Goal: Transaction & Acquisition: Purchase product/service

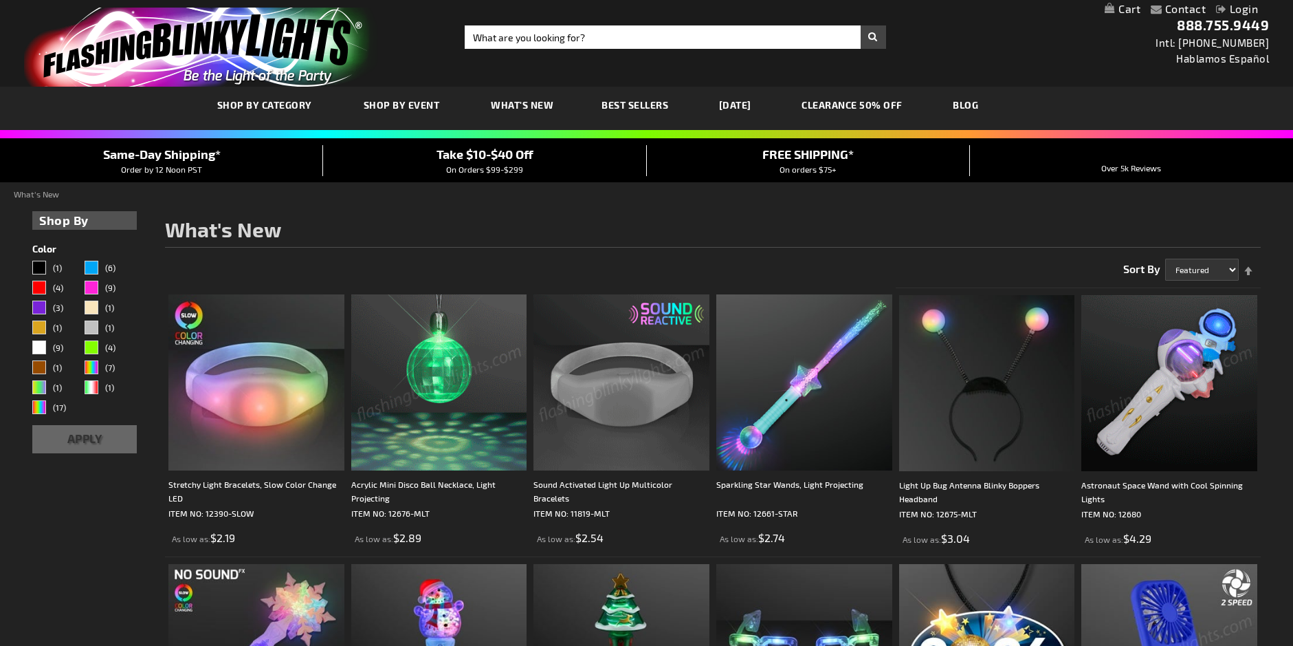
click at [1150, 386] on img at bounding box center [1169, 383] width 176 height 176
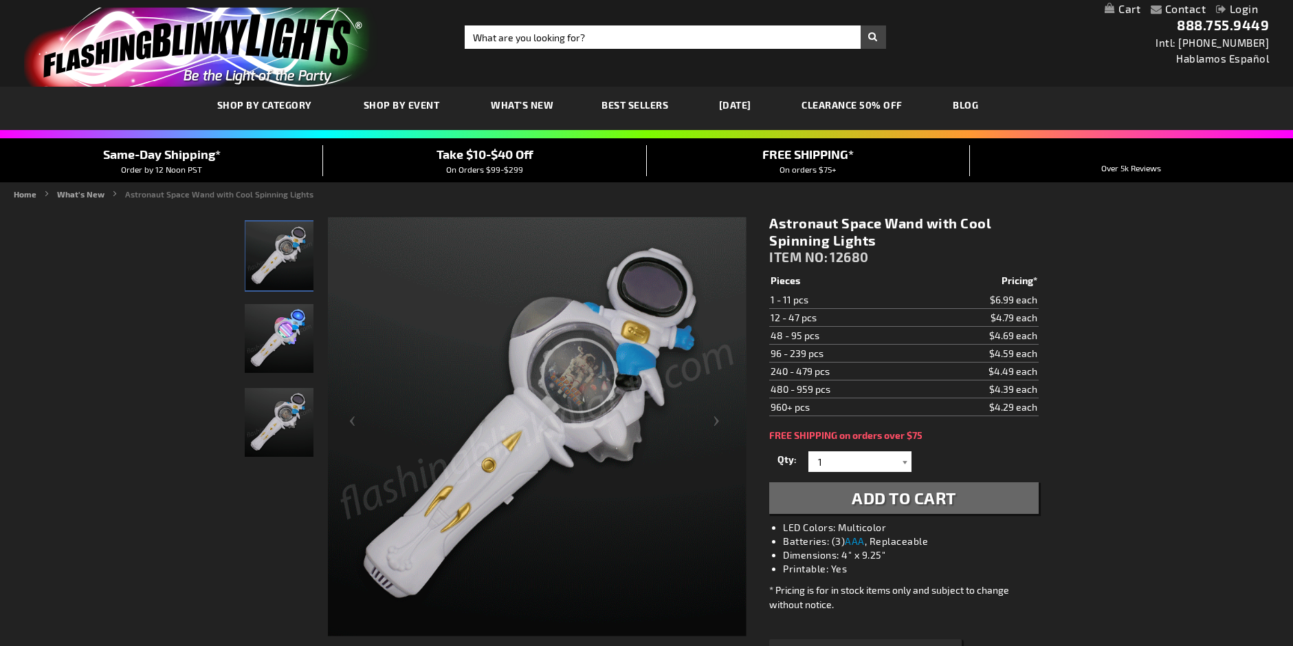
click at [901, 463] on div at bounding box center [905, 461] width 14 height 21
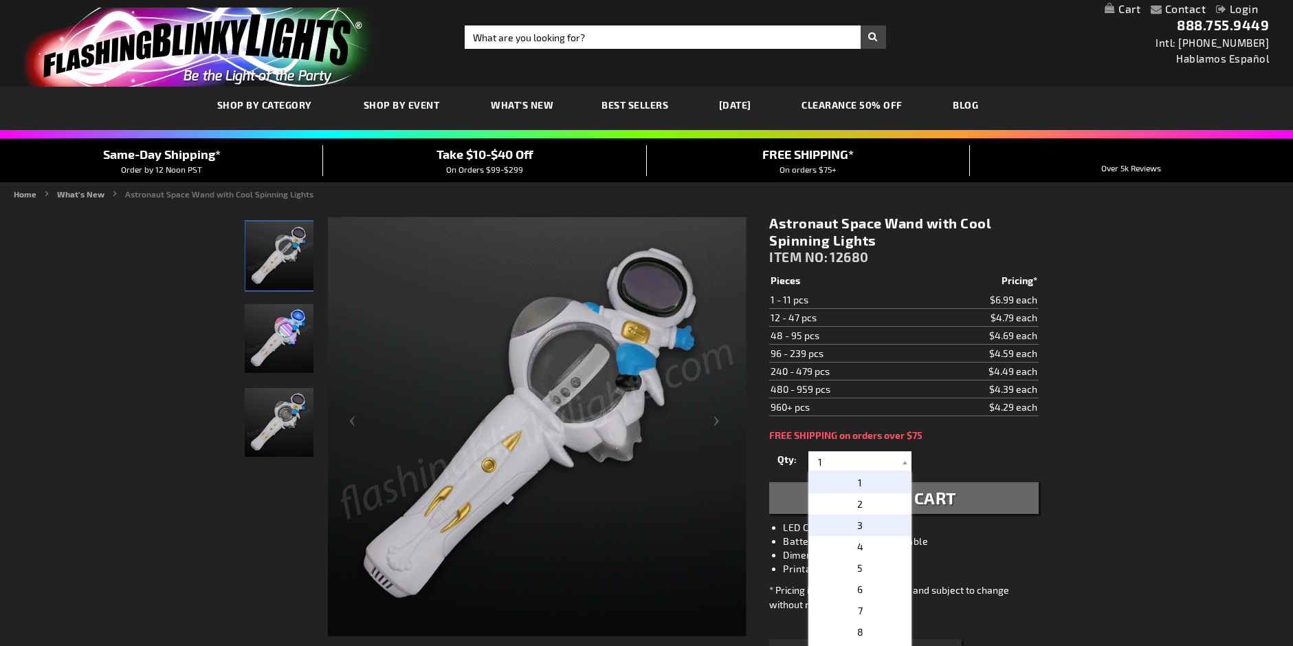
click at [861, 523] on p "3" at bounding box center [860, 524] width 103 height 21
type input "3"
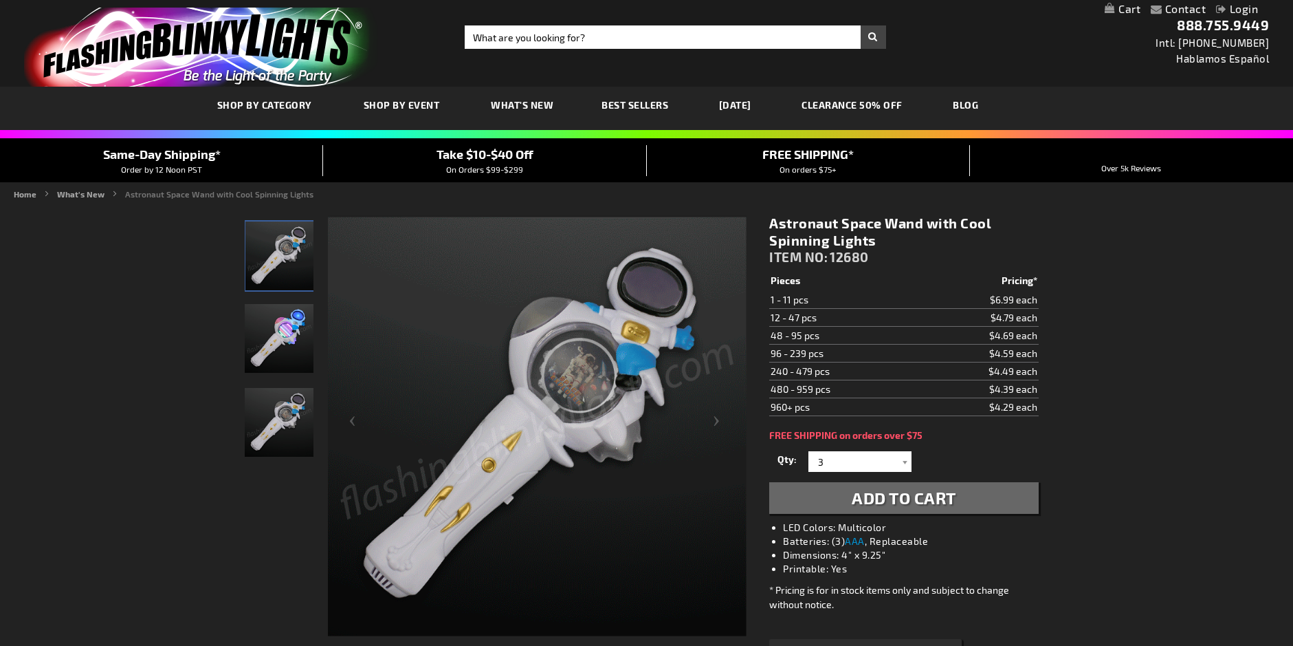
click at [906, 498] on span "Add to Cart" at bounding box center [904, 497] width 105 height 20
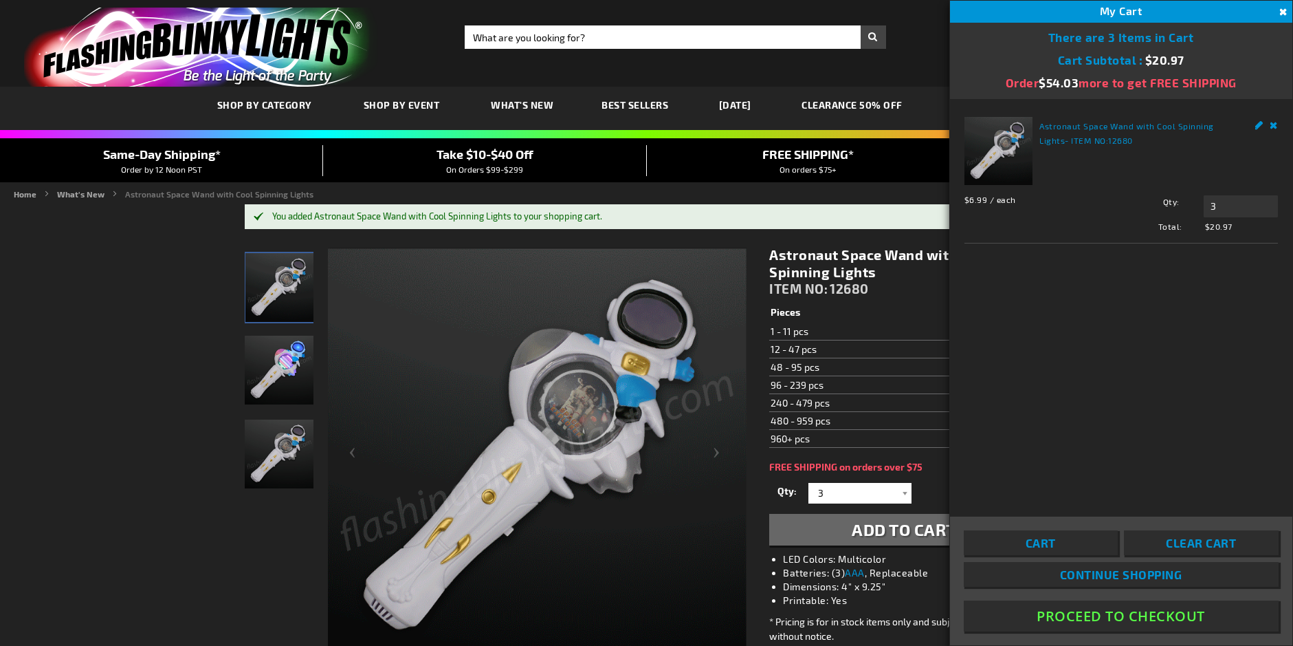
click at [919, 492] on div "Qty 1 2 3 4 5 6 7 8 9 10 11 12 24 36 48 60 72 84 96 108 120 132 144 156 168" at bounding box center [903, 493] width 269 height 28
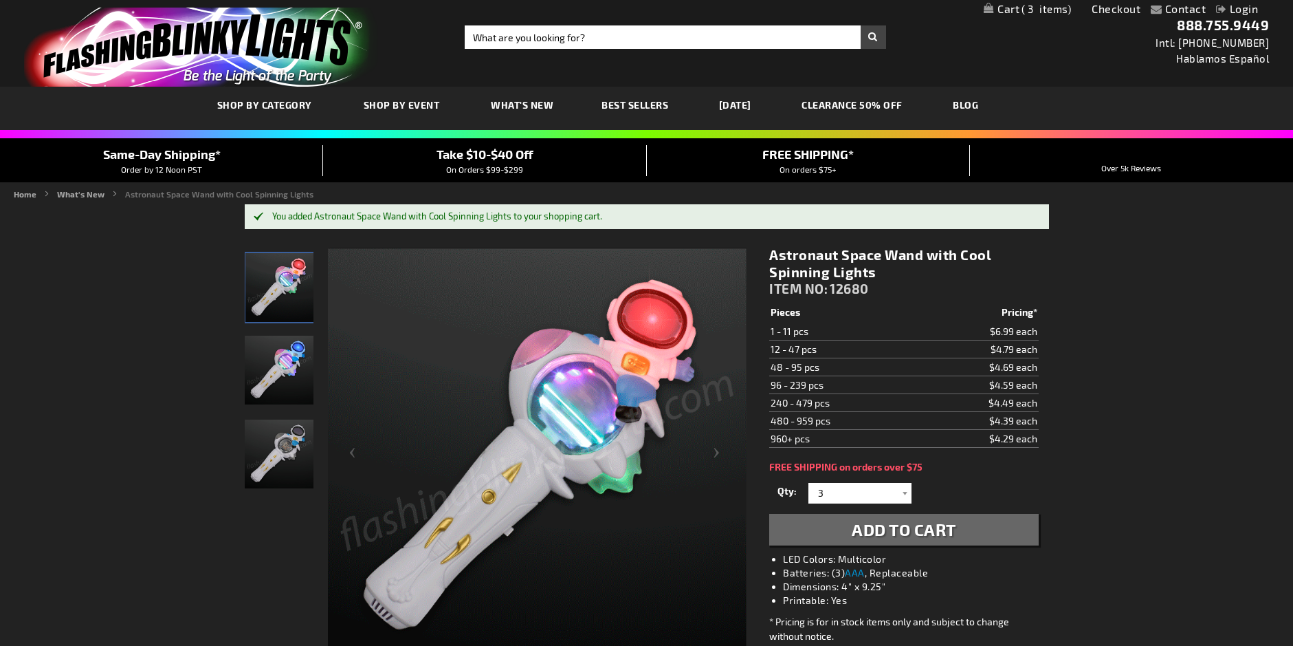
click at [927, 504] on div "Qty 1 2 3 4 5 6 7 8 9 10 11 12 24 36 48 60 72 84 96 108 120 132 144 156 168" at bounding box center [903, 493] width 269 height 28
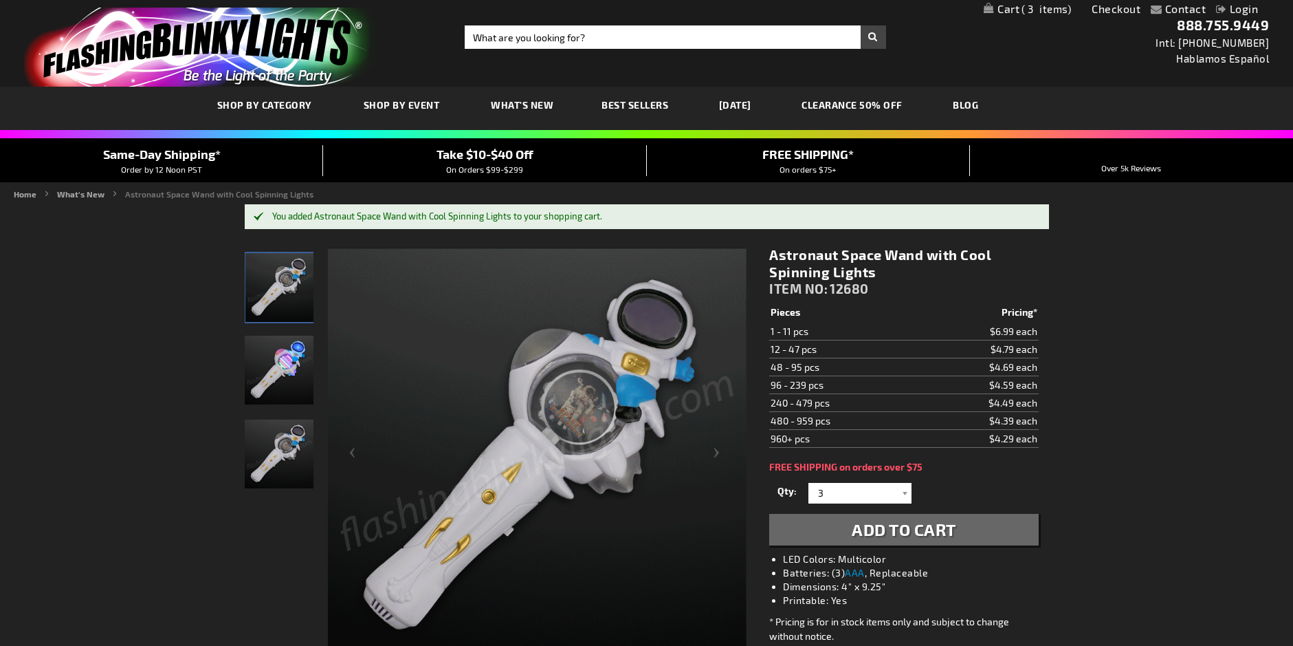
click at [919, 494] on div "Qty 1 2 3 4 5 6 7 8 9 10 11 12 24 36 48 60 72 84 96 108 120 132 144 156 168" at bounding box center [903, 493] width 269 height 28
click at [921, 523] on span "Add to Cart" at bounding box center [904, 529] width 105 height 20
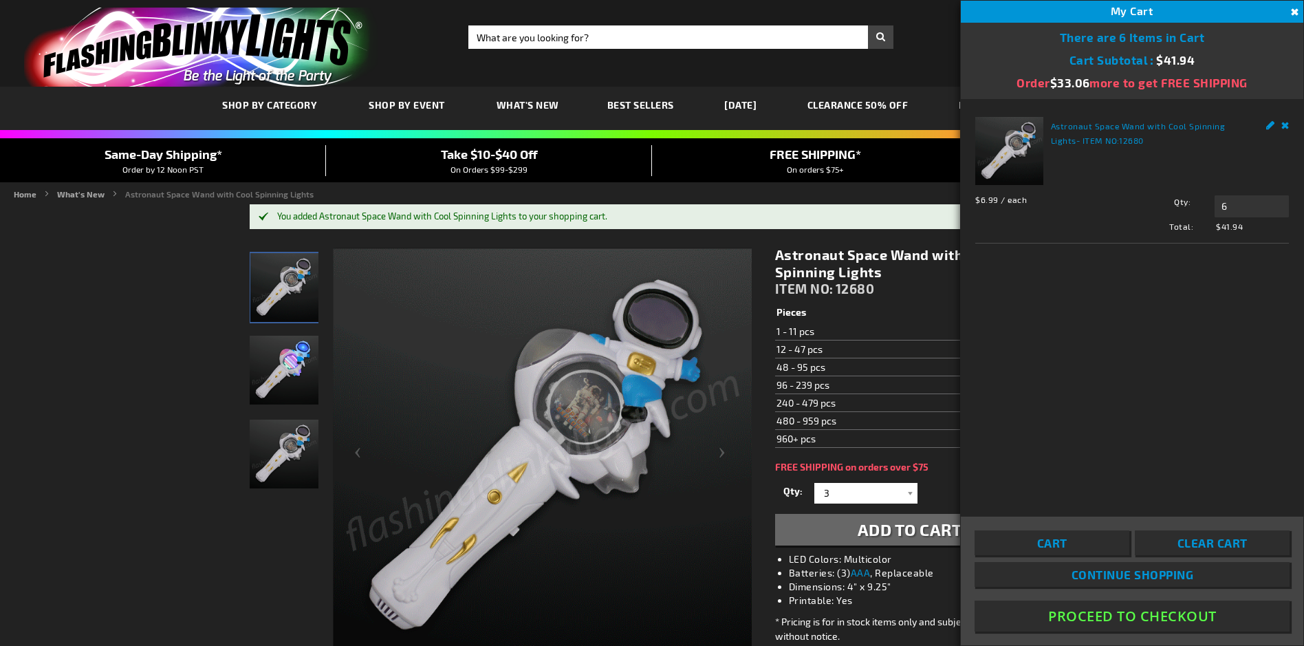
click at [938, 50] on div "Toggle Nav Search Search × Search 888.755.9449 Intl: 818-753-8303 Hablamos Espa…" at bounding box center [652, 43] width 1304 height 87
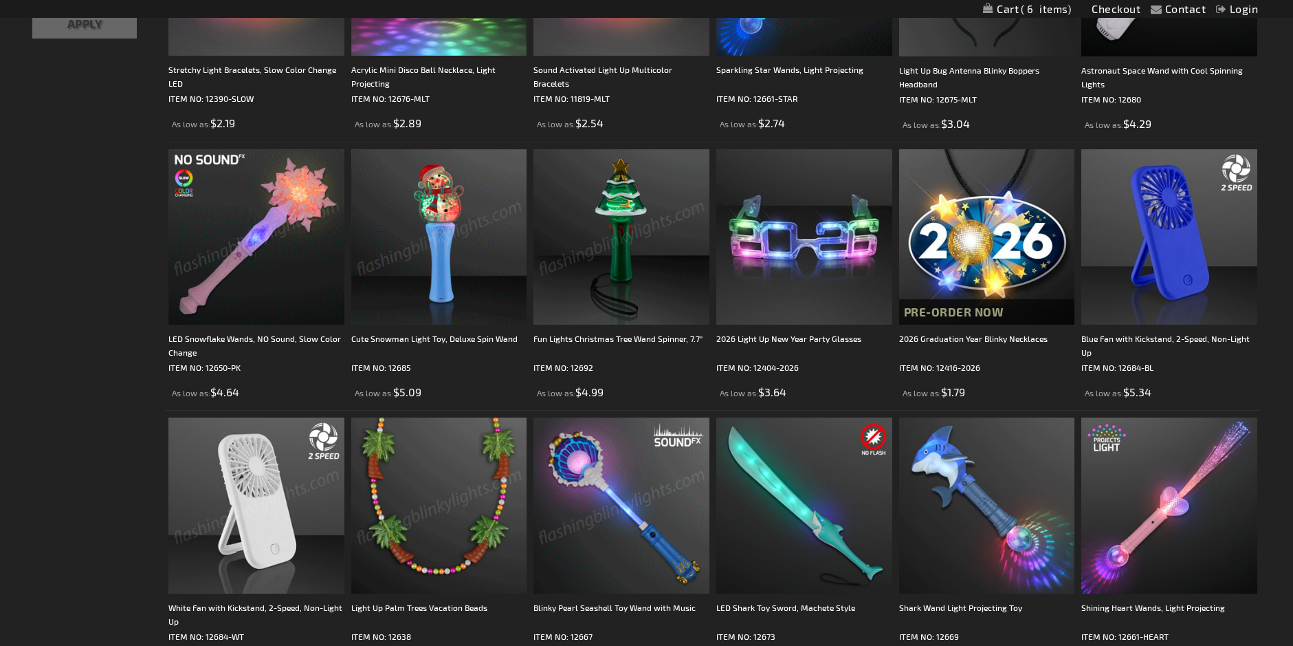
scroll to position [483, 0]
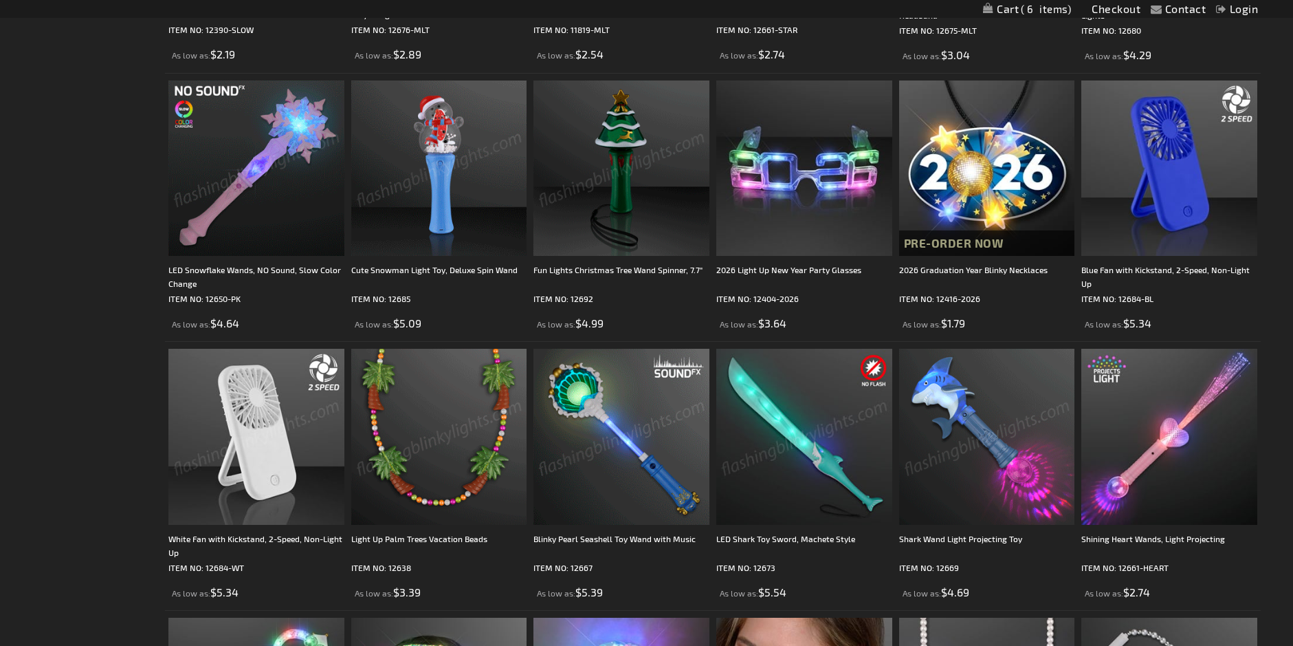
click at [975, 434] on img at bounding box center [987, 437] width 176 height 176
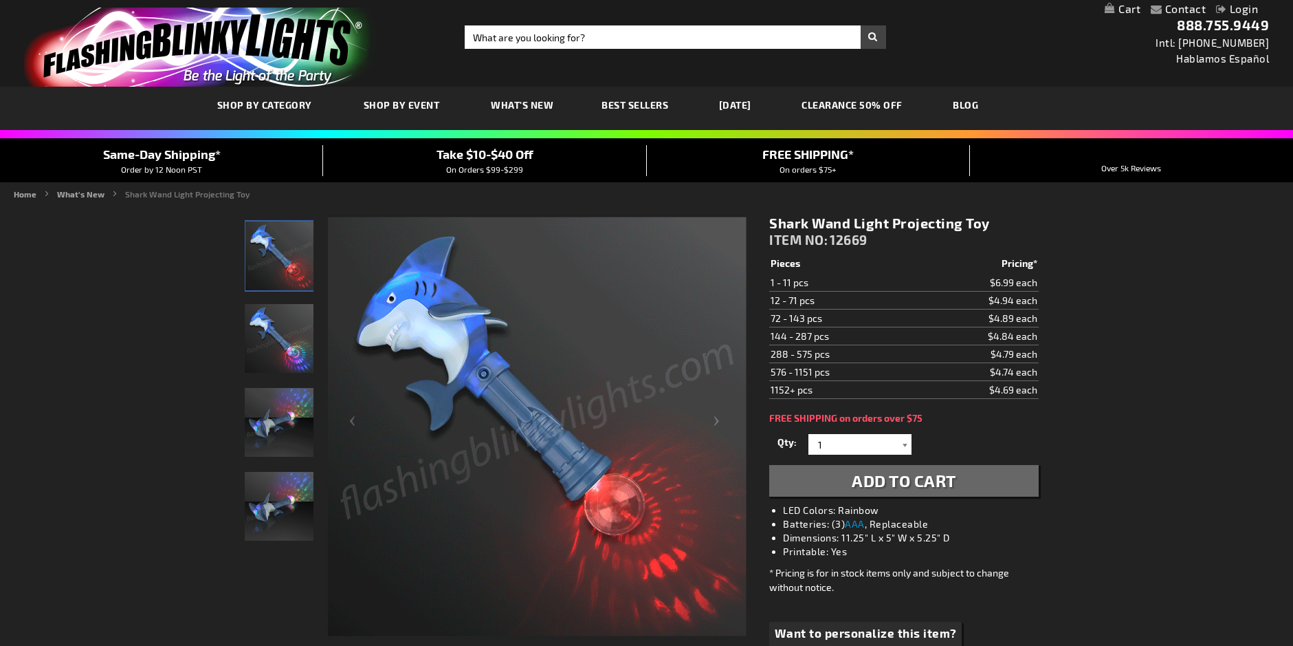
click at [905, 444] on div at bounding box center [905, 444] width 14 height 21
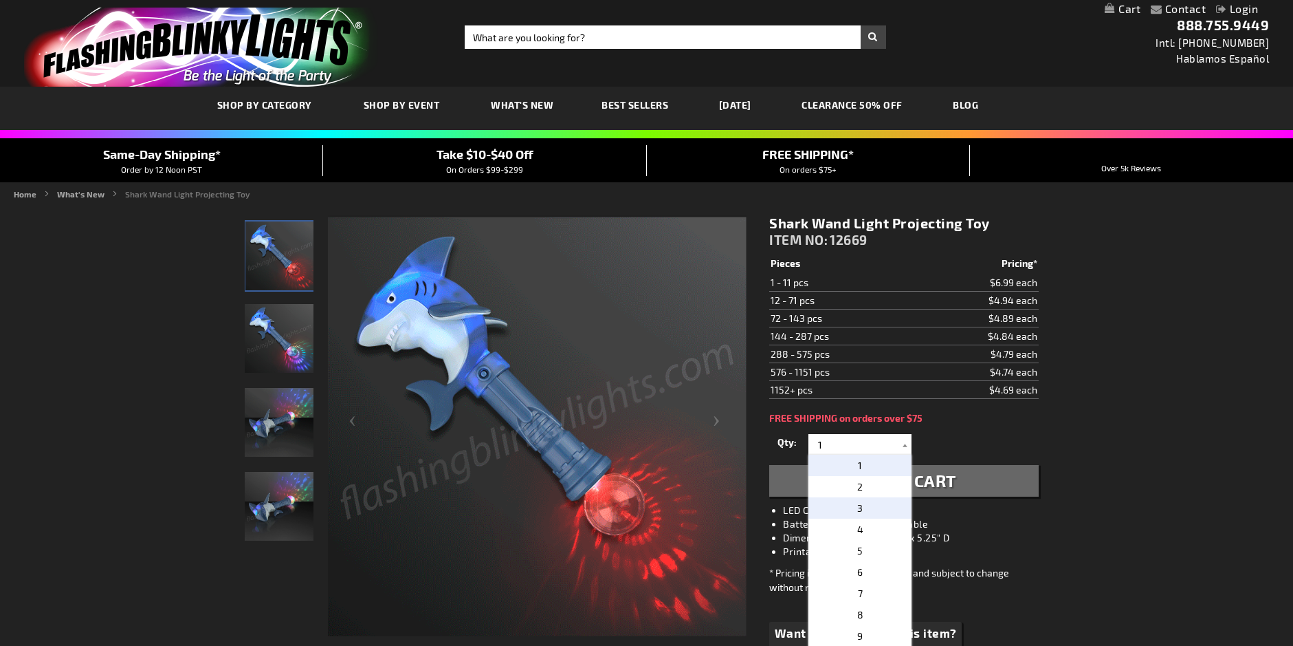
click at [857, 510] on p "3" at bounding box center [860, 507] width 103 height 21
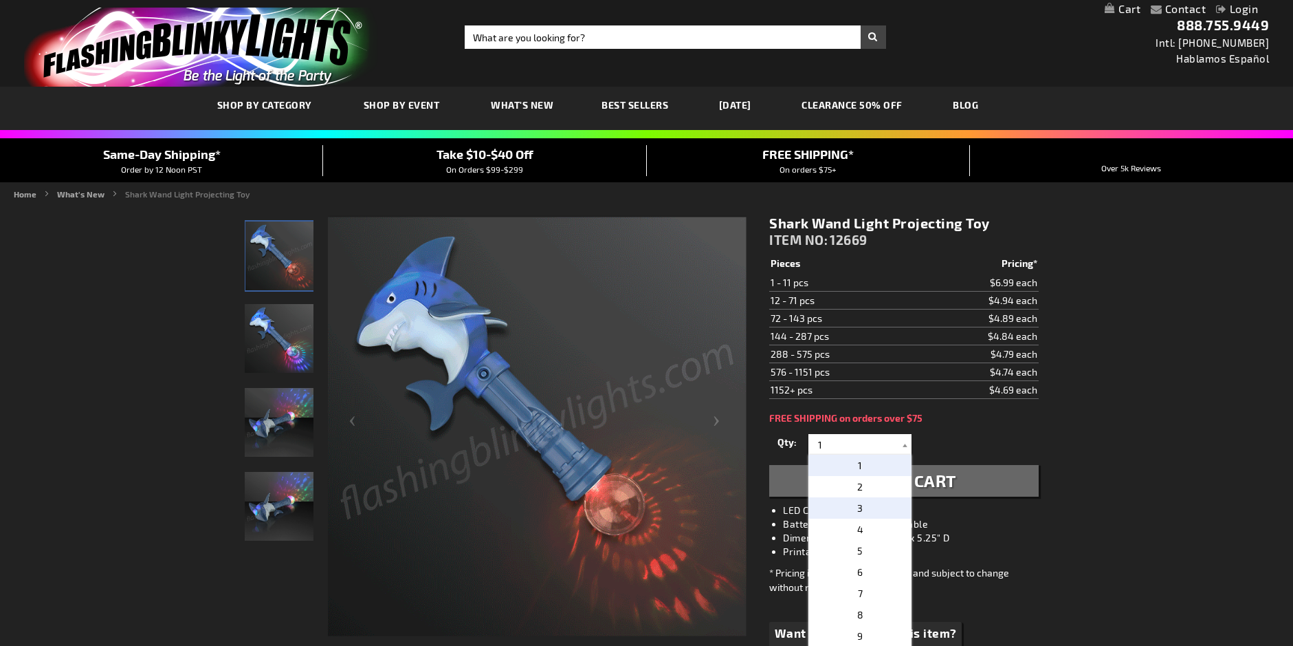
type input "3"
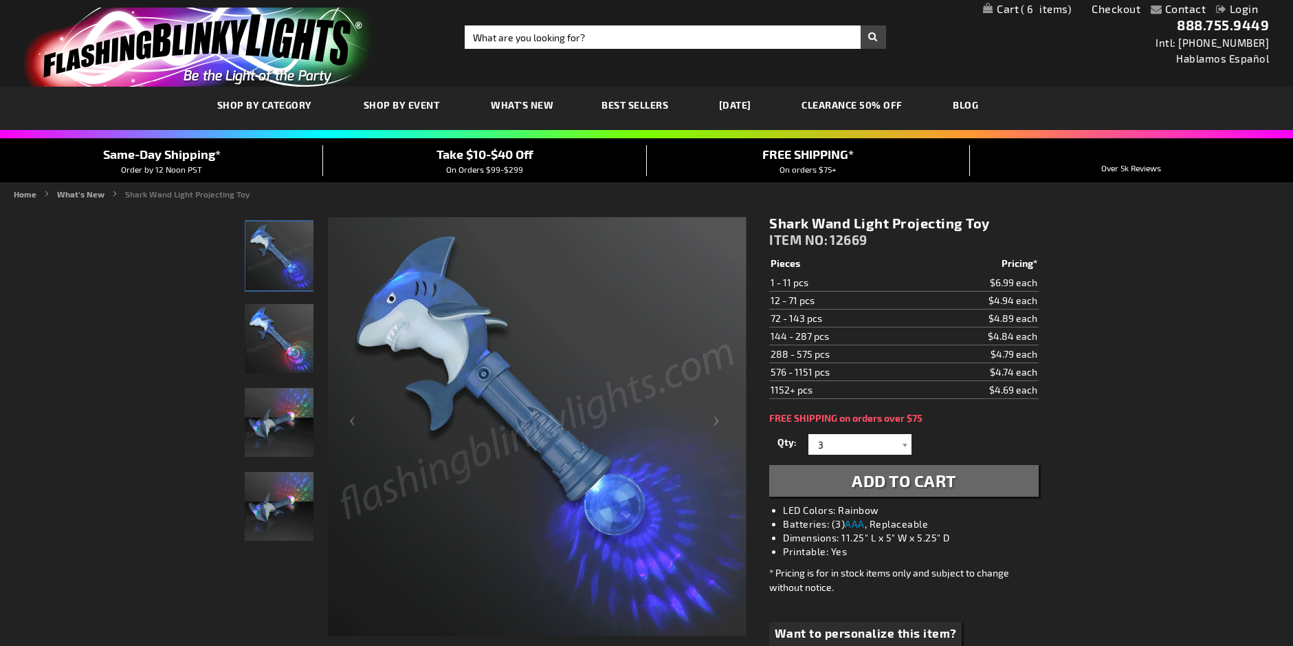
click at [892, 482] on span "Add to Cart" at bounding box center [904, 480] width 105 height 20
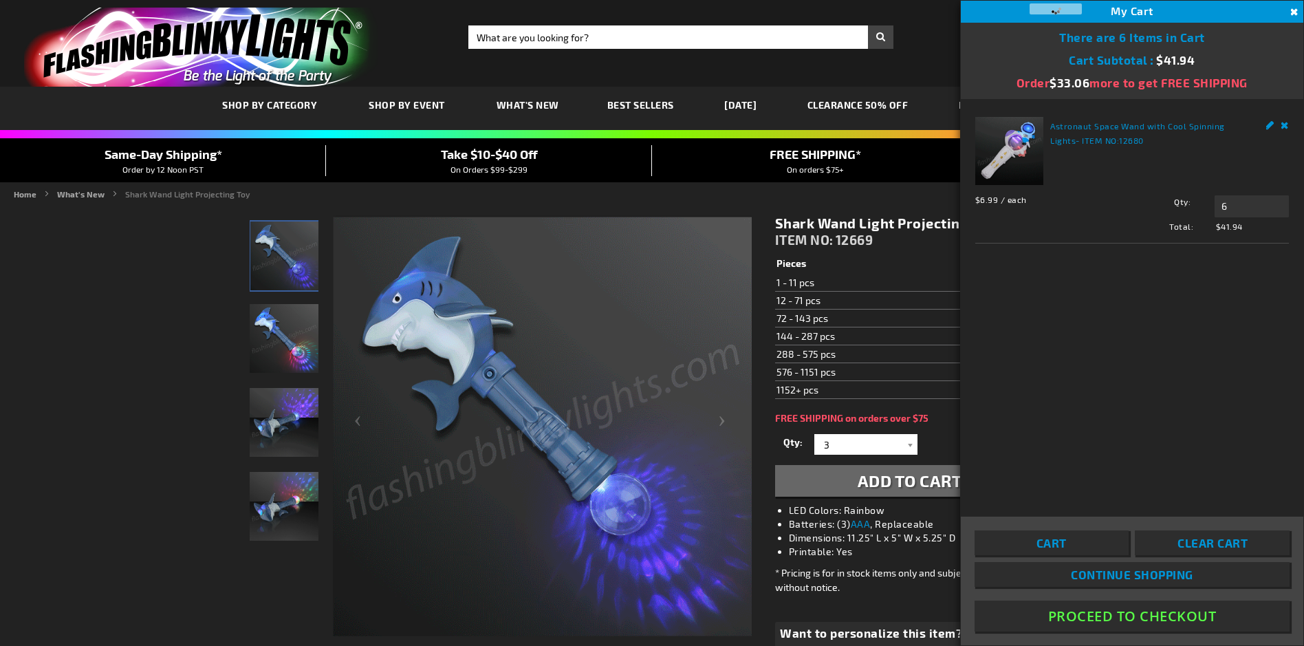
click at [923, 157] on div "FREE SHIPPING* On orders $75+" at bounding box center [815, 160] width 326 height 30
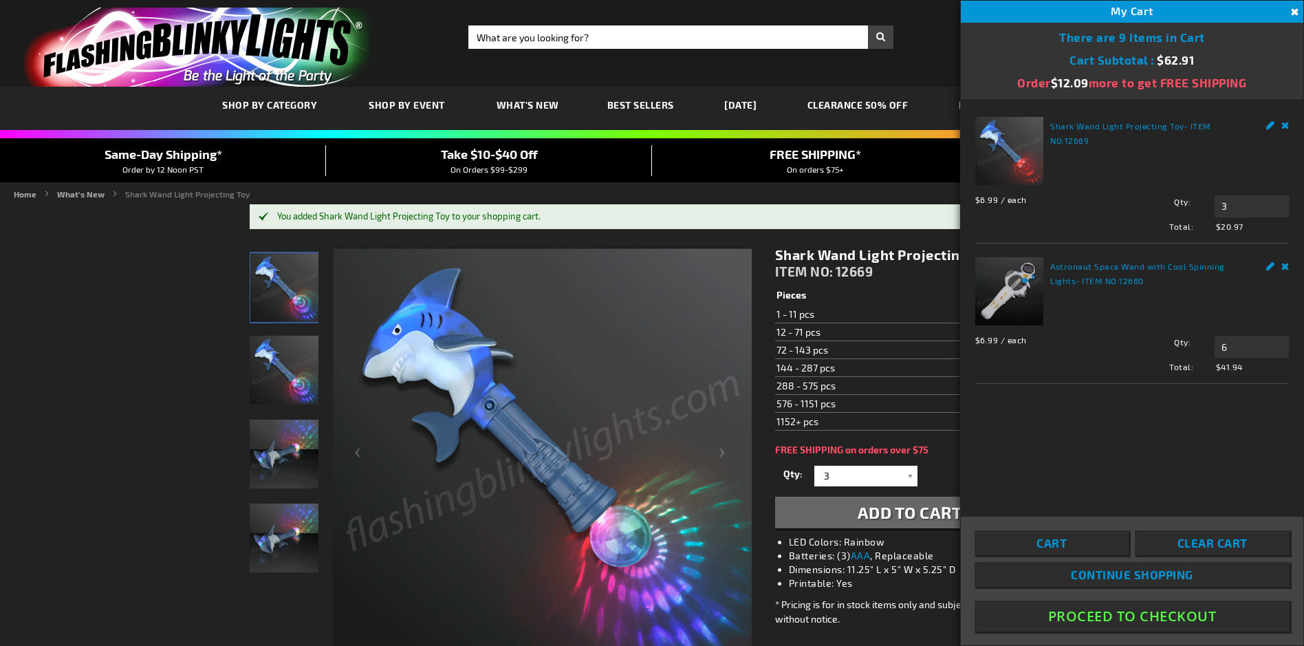
click at [921, 63] on div "Toggle Nav Search Search × Search 888.755.9449 Intl: [PHONE_NUMBER] Hablamos Es…" at bounding box center [652, 43] width 1304 height 87
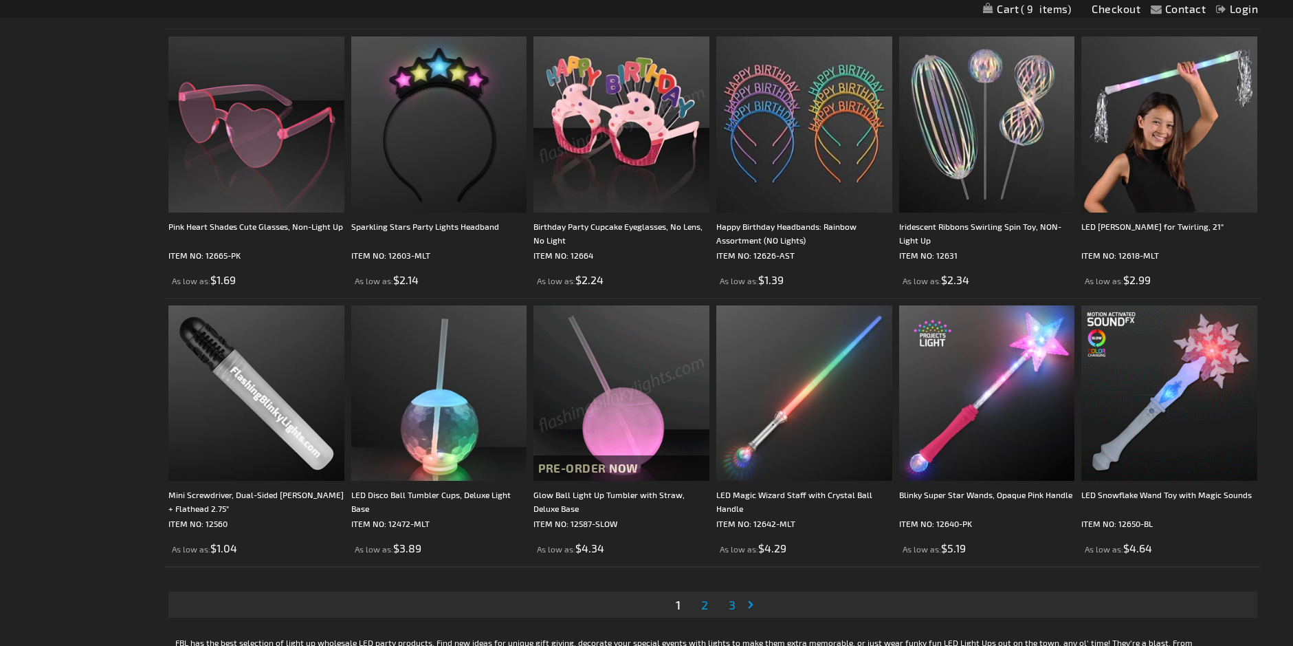
scroll to position [2476, 0]
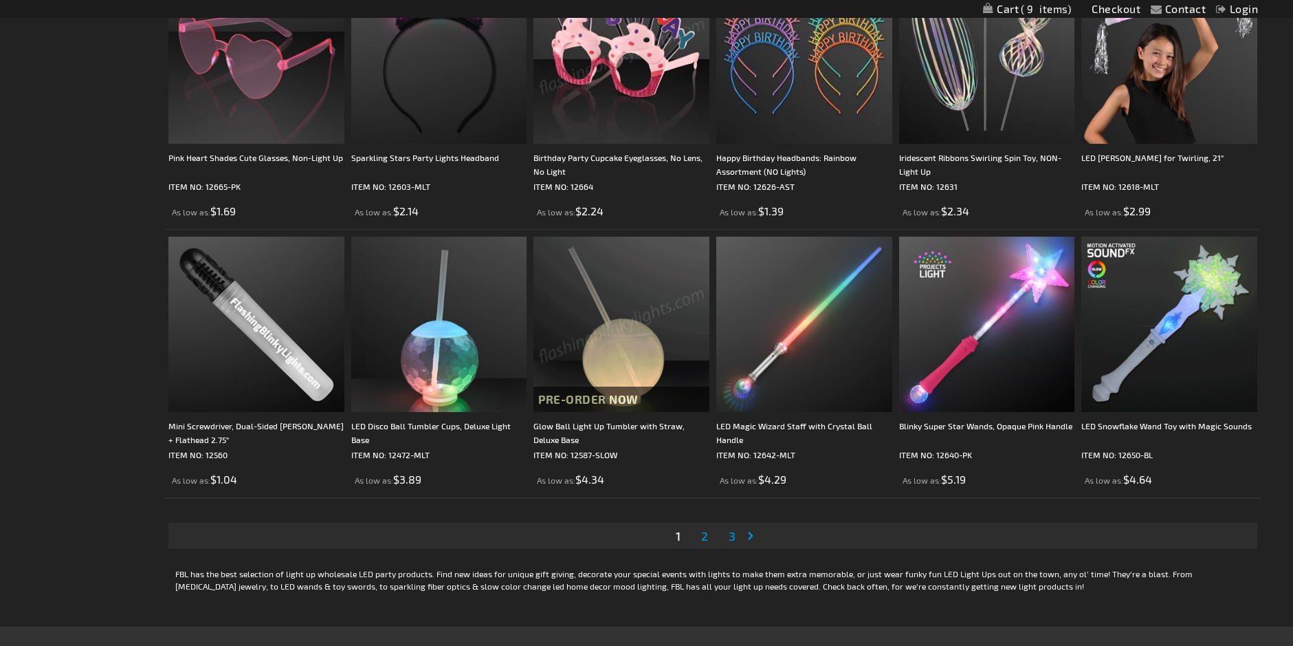
click at [703, 540] on span "2" at bounding box center [704, 535] width 7 height 15
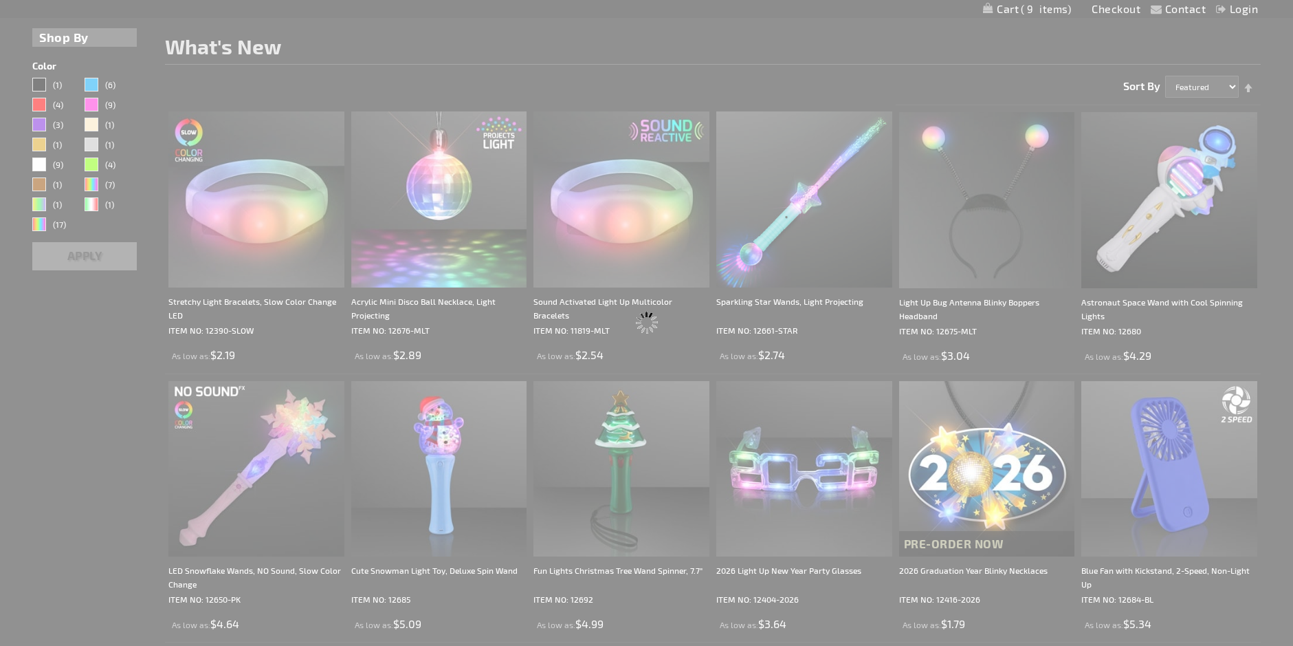
scroll to position [3, 0]
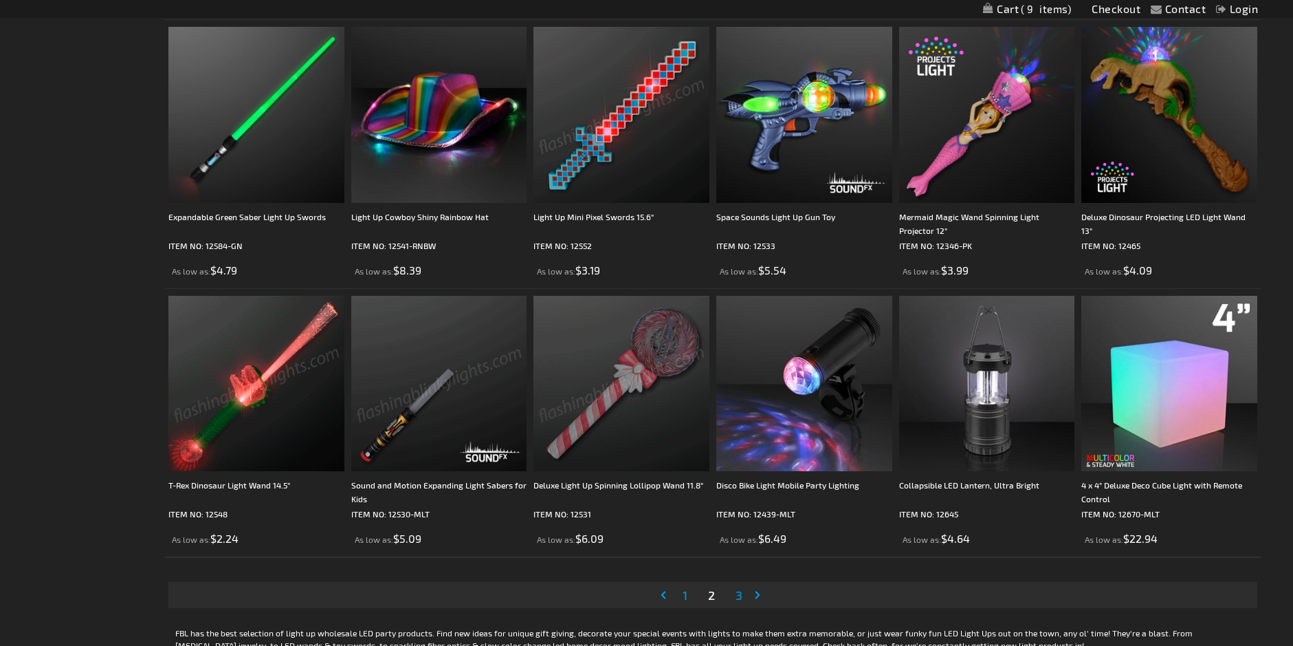
scroll to position [2544, 0]
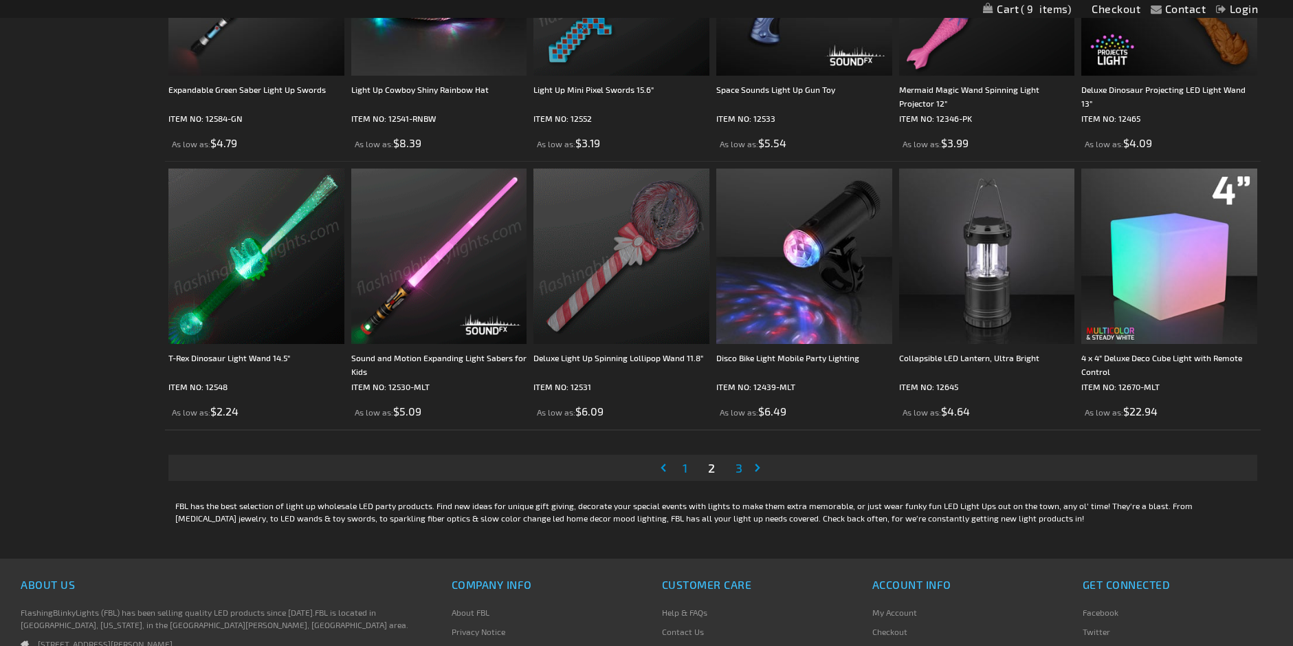
click at [742, 468] on span "3" at bounding box center [739, 467] width 7 height 15
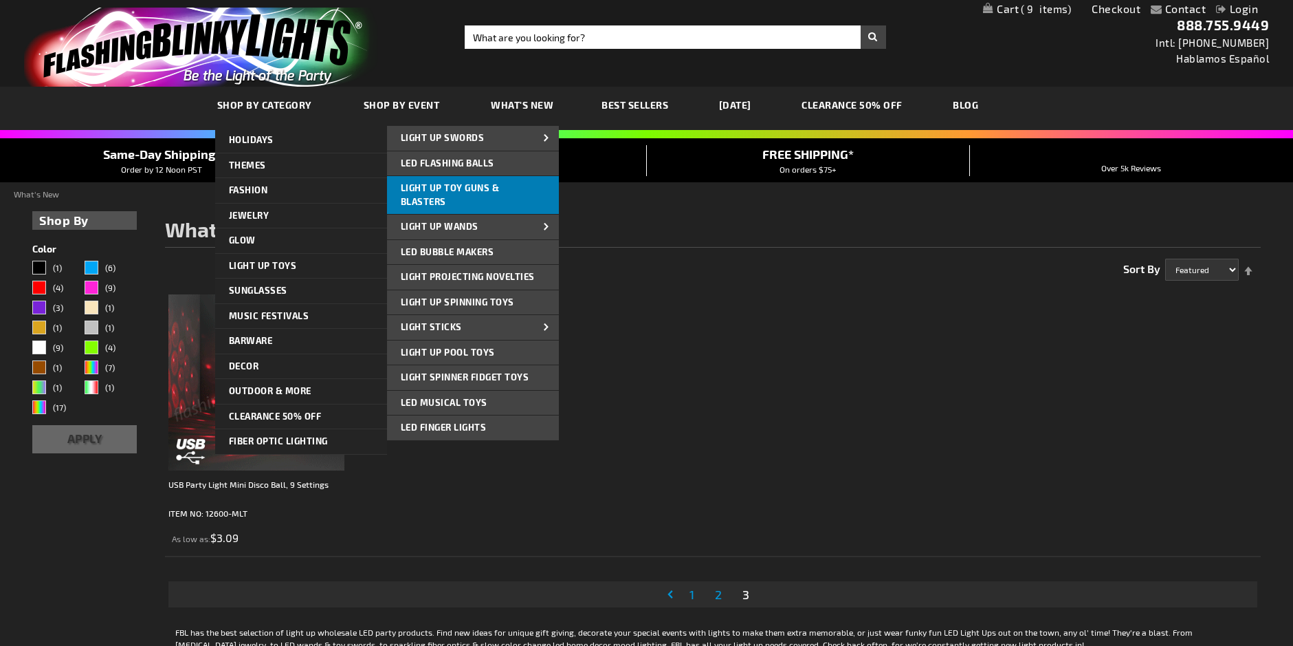
click at [461, 190] on span "Light Up Toy Guns & Blasters" at bounding box center [450, 194] width 99 height 25
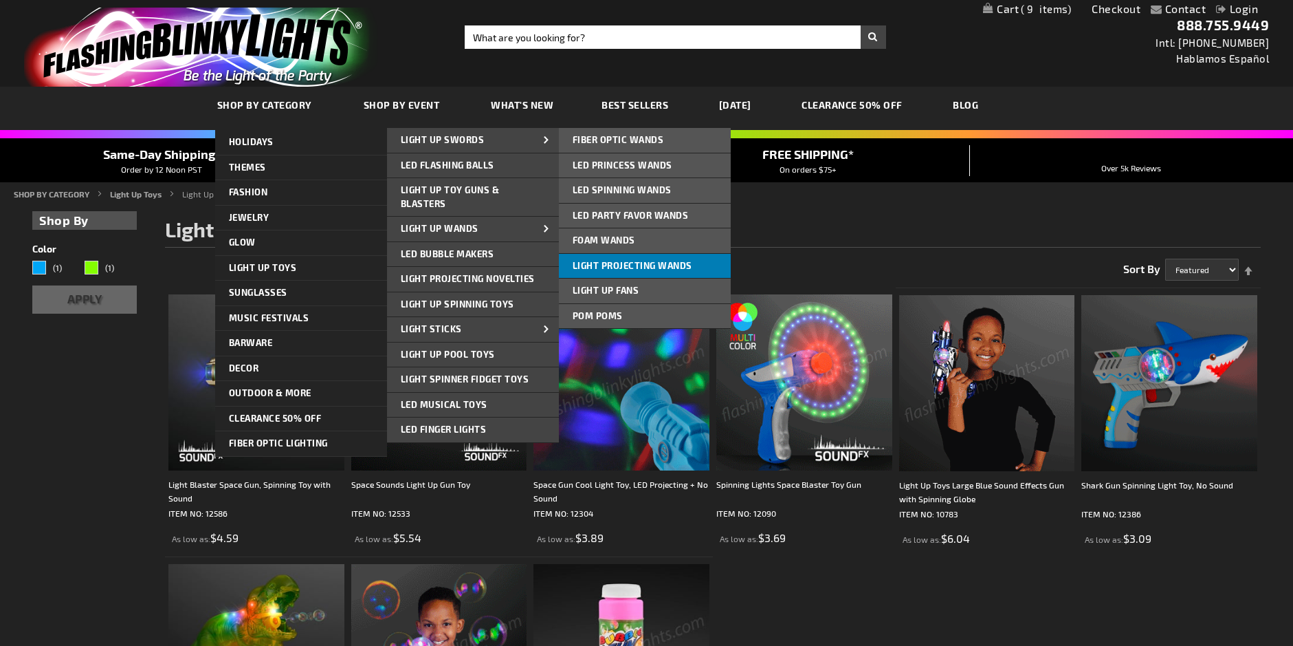
click at [596, 260] on span "Light Projecting Wands" at bounding box center [633, 265] width 120 height 11
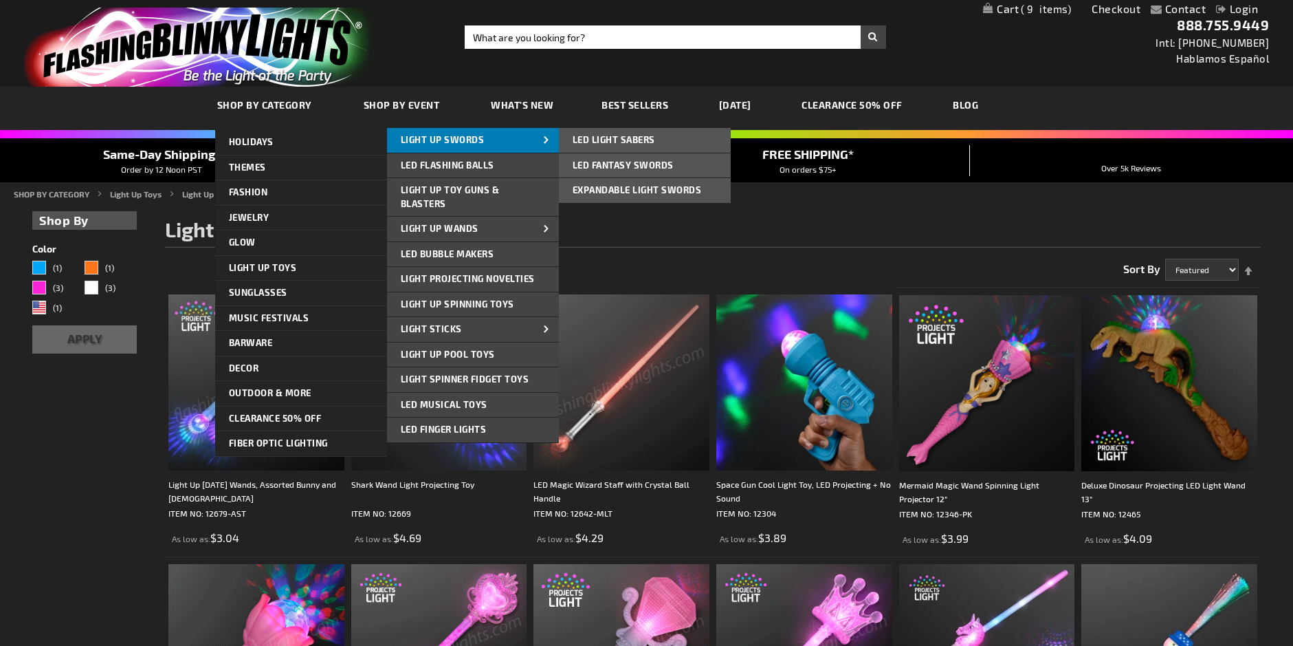
click at [460, 138] on span "Light Up Swords" at bounding box center [443, 139] width 84 height 11
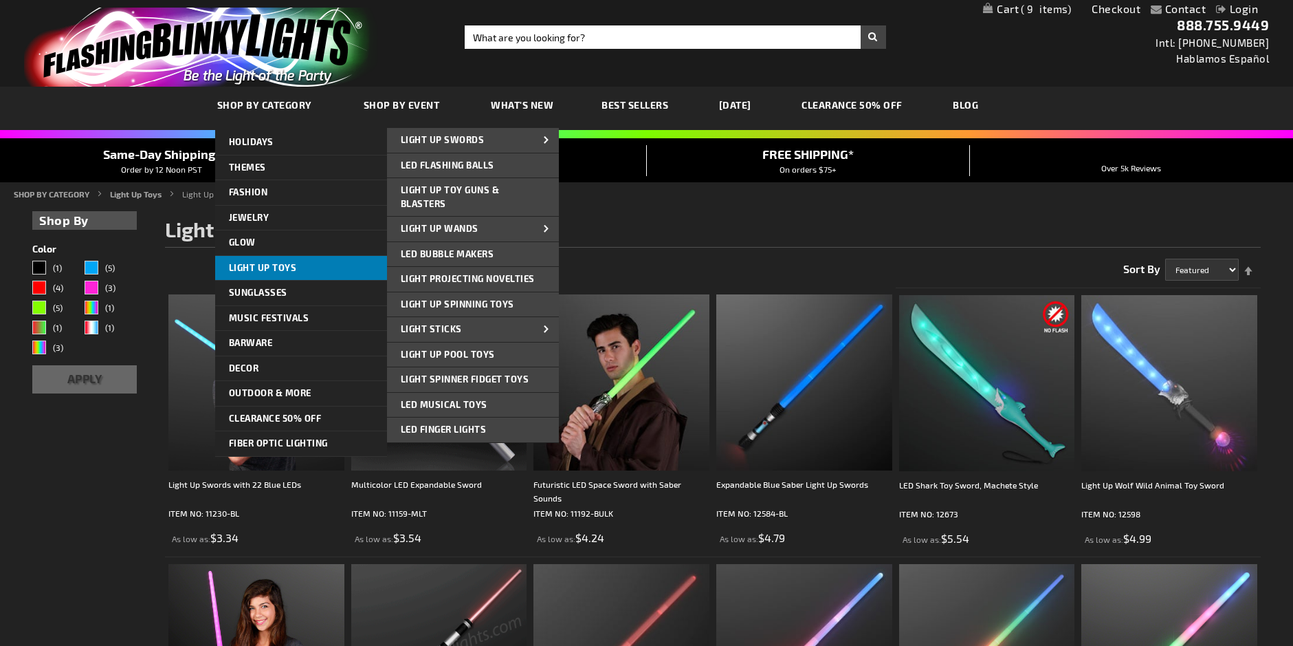
click at [263, 269] on span "Light Up Toys" at bounding box center [263, 267] width 68 height 11
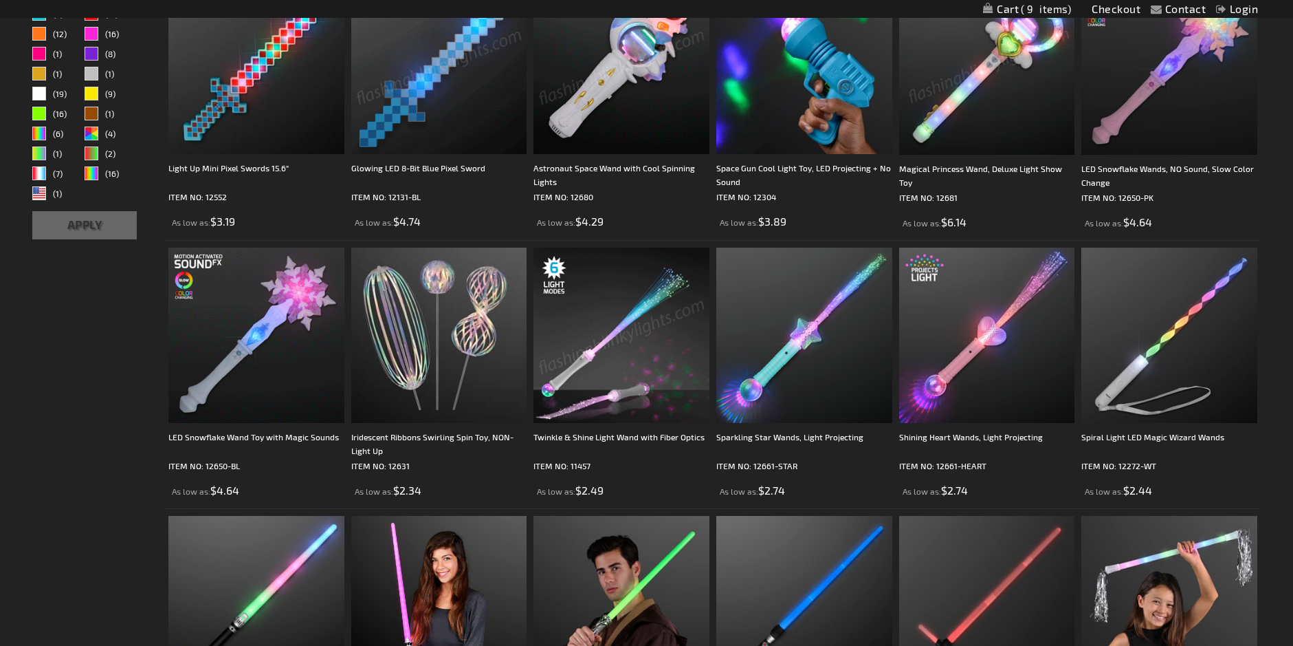
scroll to position [483, 0]
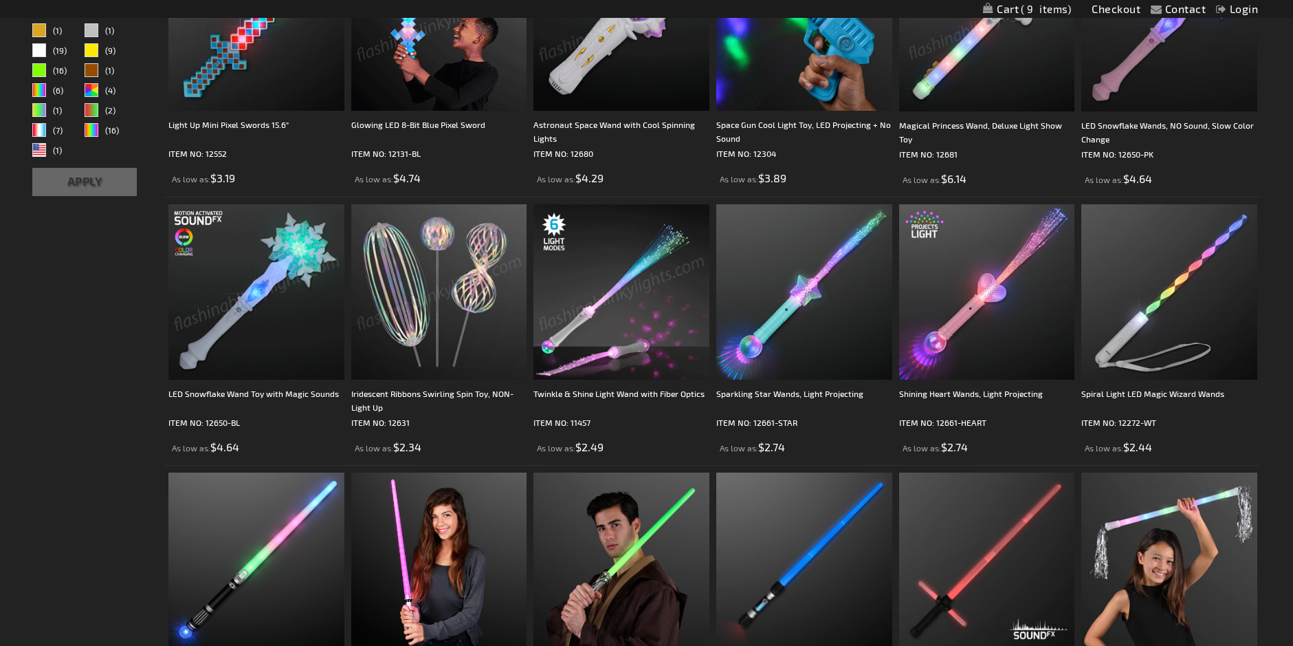
click at [284, 281] on img at bounding box center [256, 292] width 176 height 176
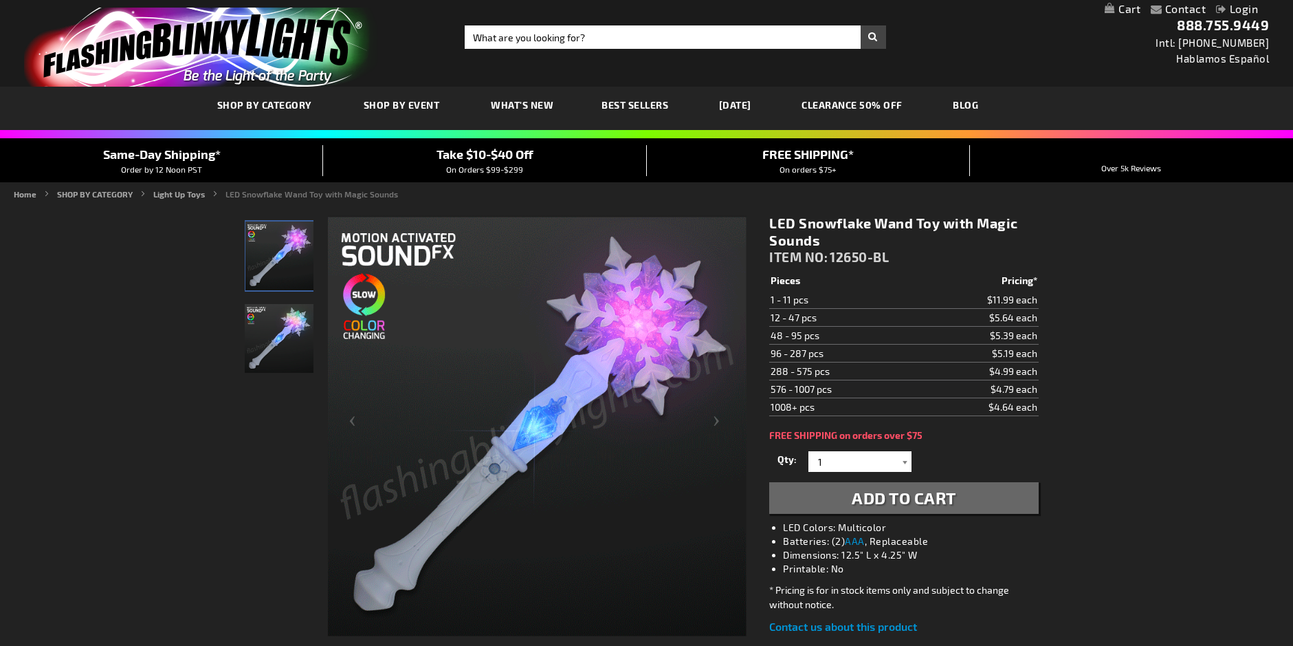
click at [903, 458] on div at bounding box center [905, 461] width 14 height 21
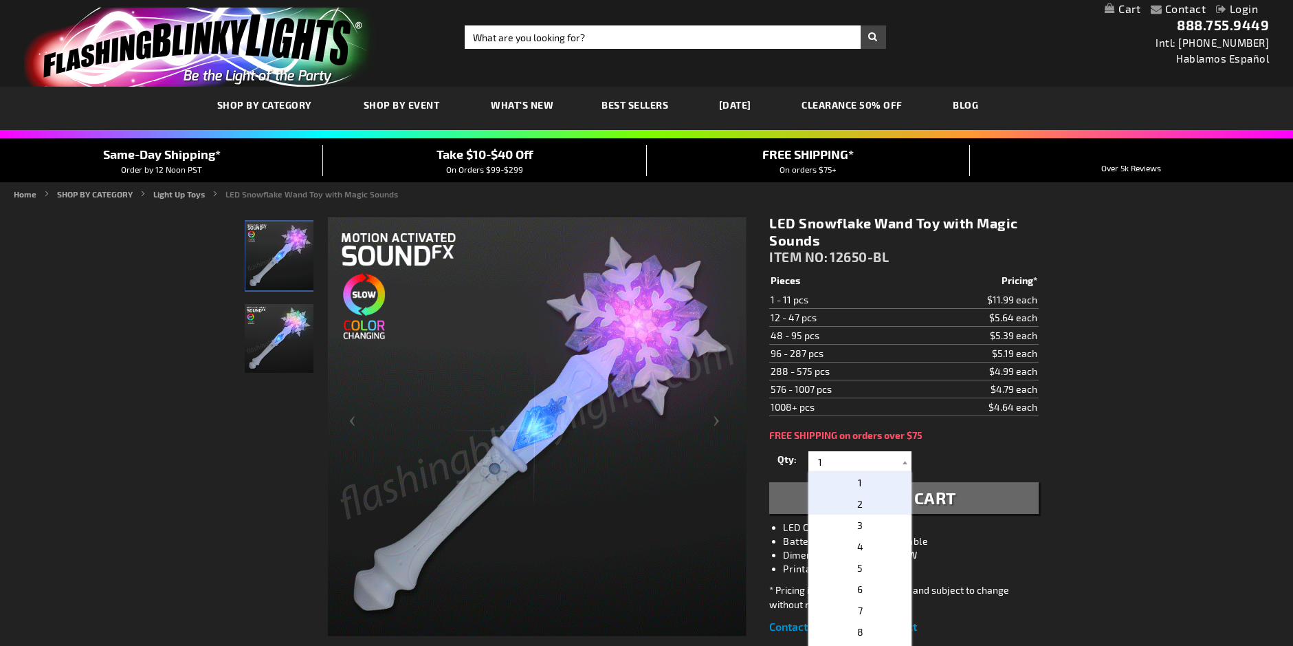
click at [865, 503] on p "2" at bounding box center [860, 503] width 103 height 21
type input "2"
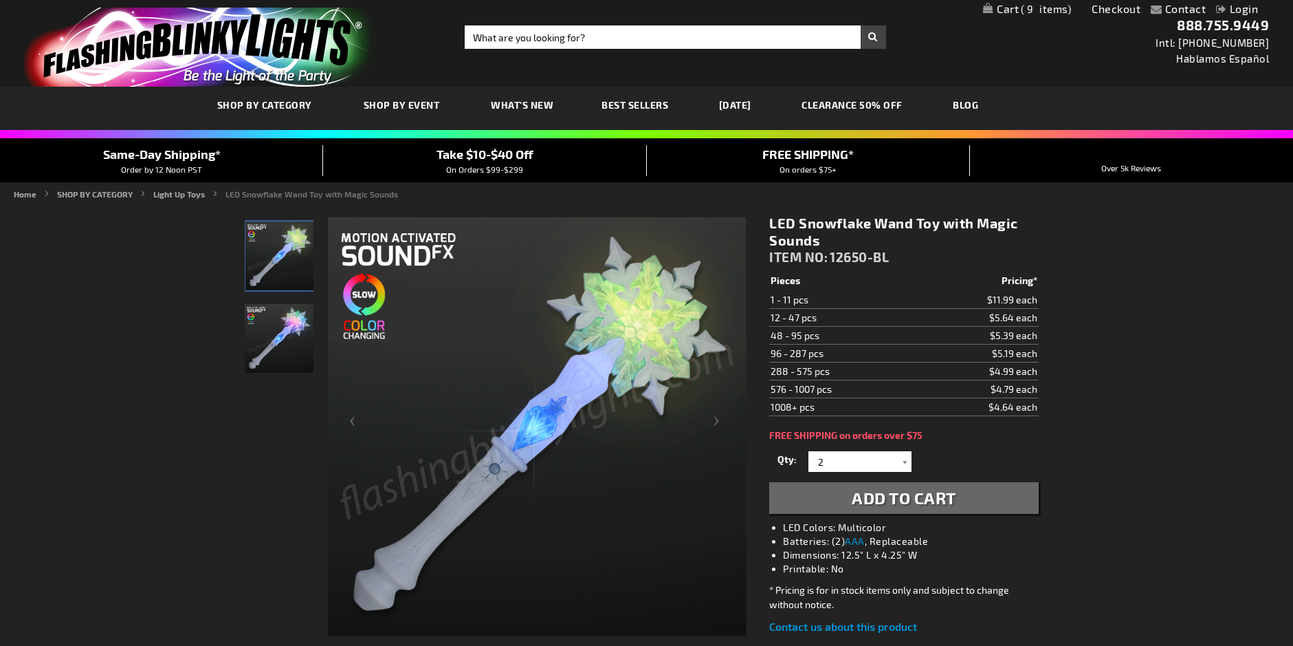
click at [912, 496] on span "Add to Cart" at bounding box center [904, 497] width 105 height 20
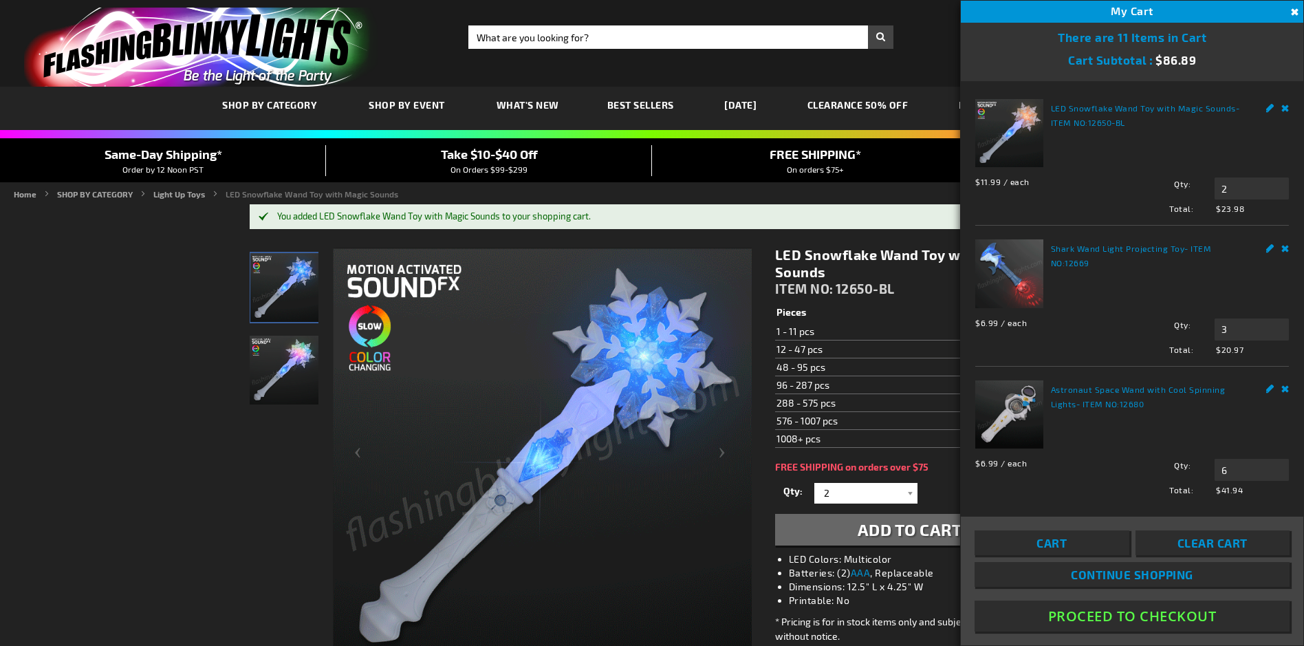
click at [939, 22] on div "Toggle Nav Search Search × Search 888.755.9449 Intl: 818-753-8303 Hablamos Espa…" at bounding box center [652, 43] width 1304 height 87
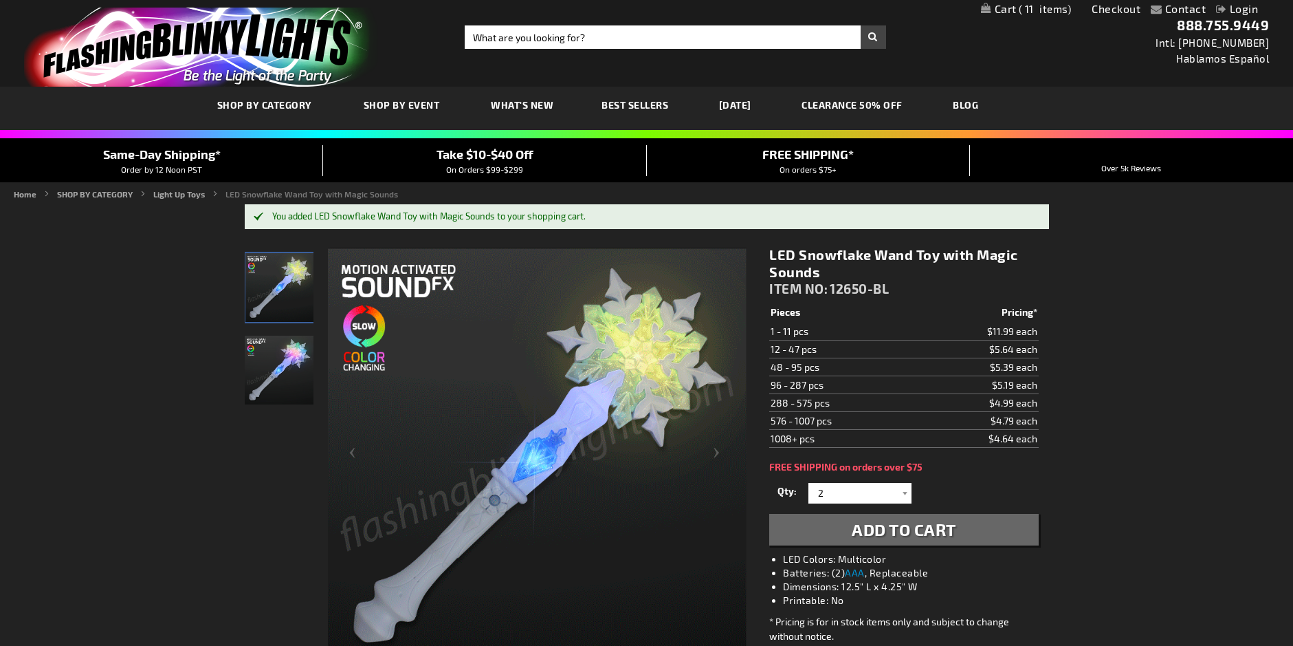
click at [1026, 8] on span "11" at bounding box center [1045, 9] width 53 height 12
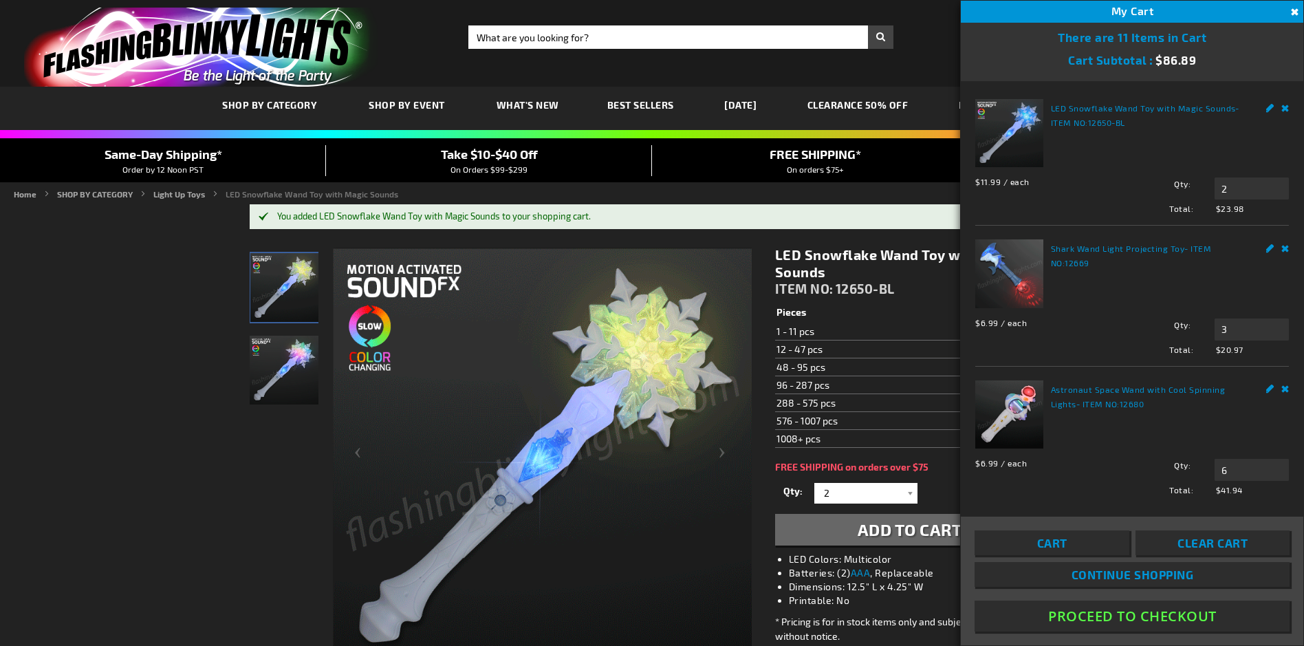
click at [1268, 109] on div "Edit Remove" at bounding box center [1270, 106] width 38 height 14
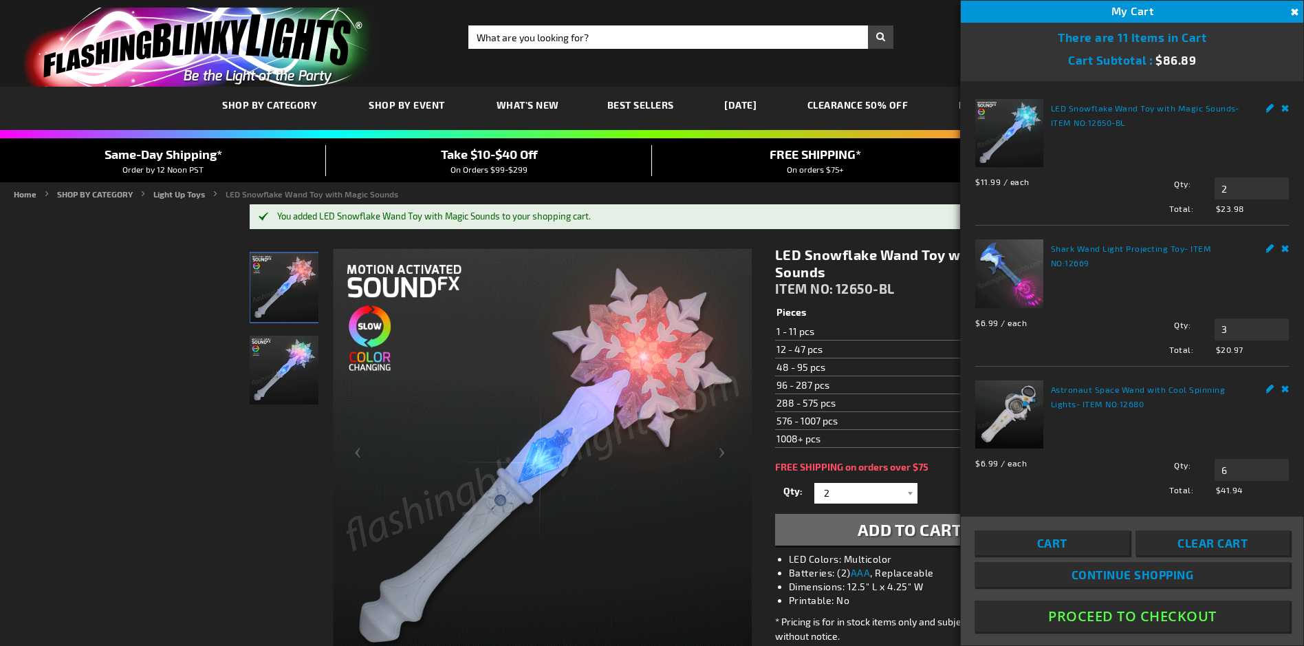
click at [1281, 111] on link "Remove" at bounding box center [1285, 106] width 8 height 14
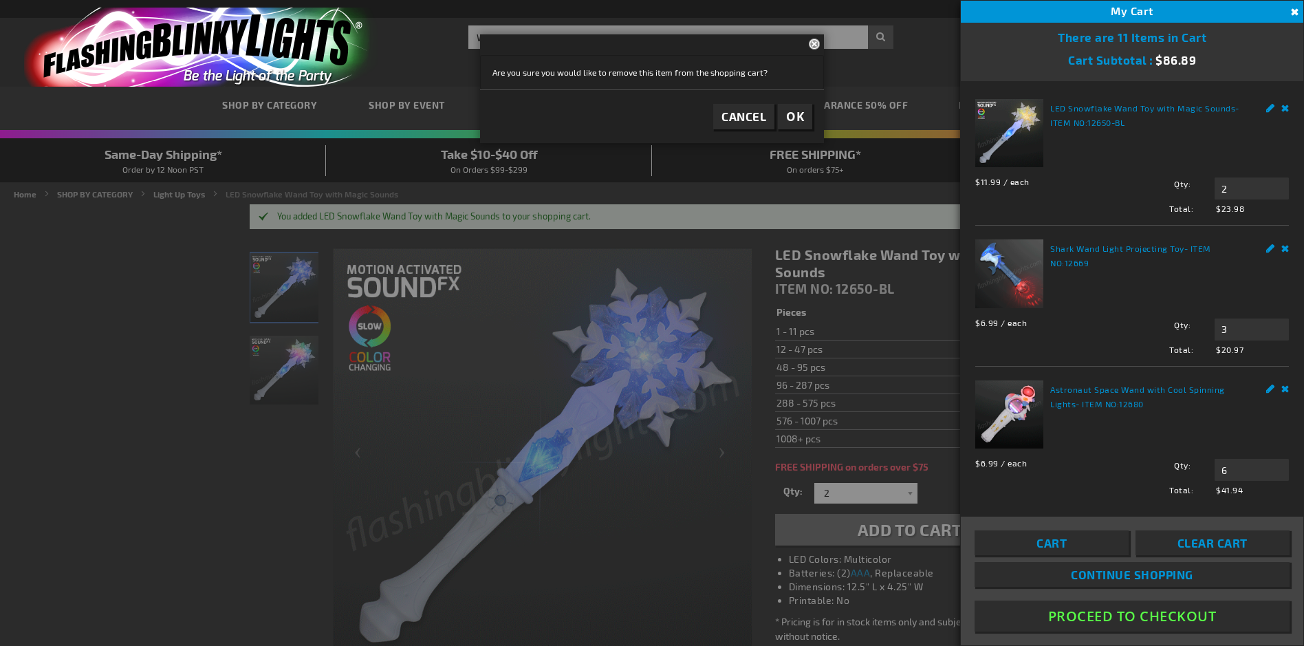
click at [799, 116] on span "OK" at bounding box center [795, 117] width 18 height 16
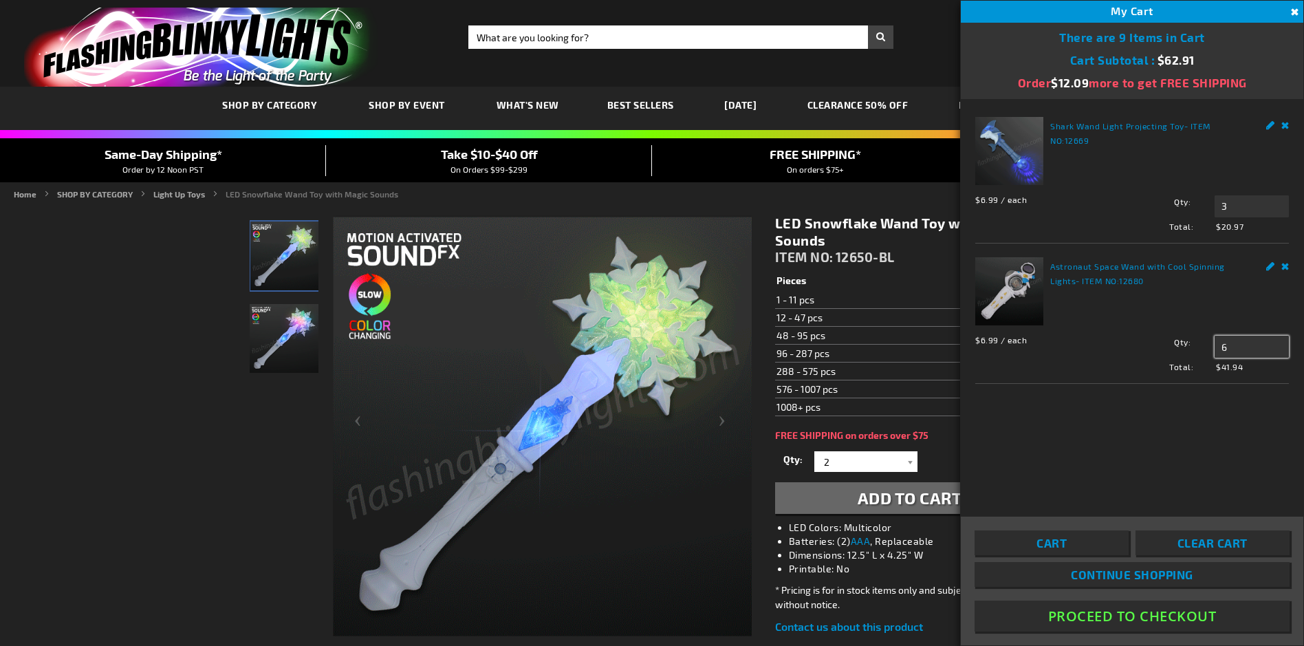
click at [1262, 341] on input "6" at bounding box center [1251, 347] width 74 height 22
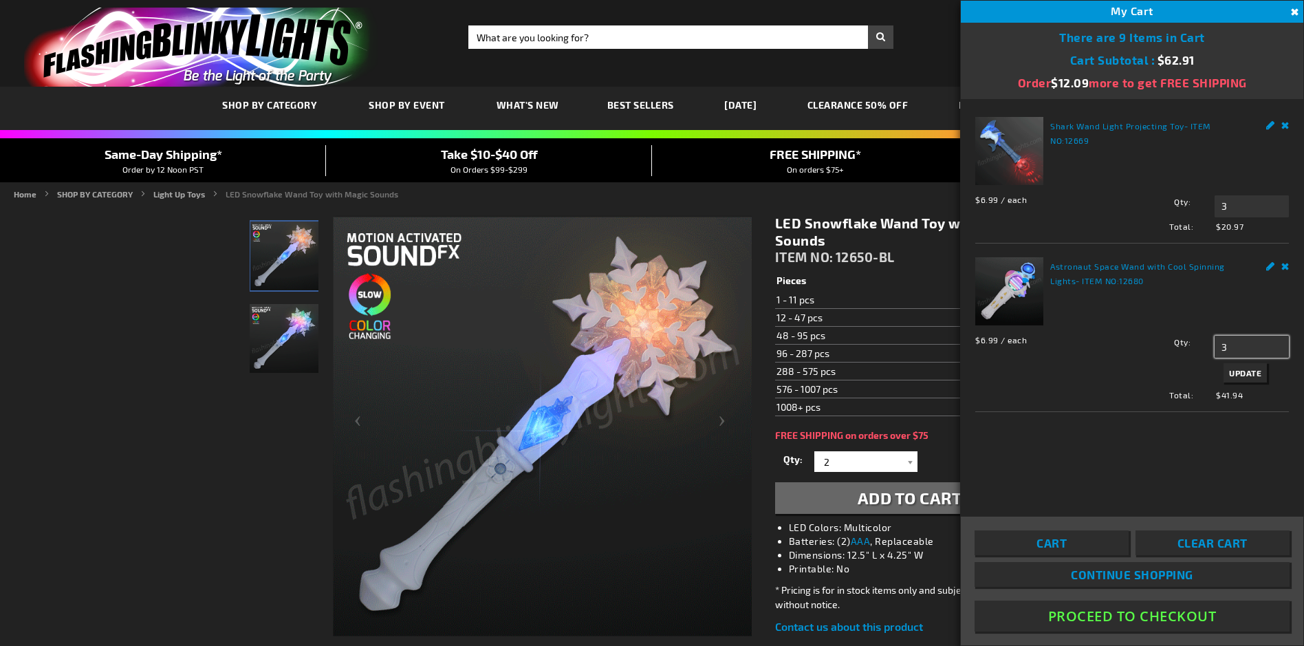
type input "3"
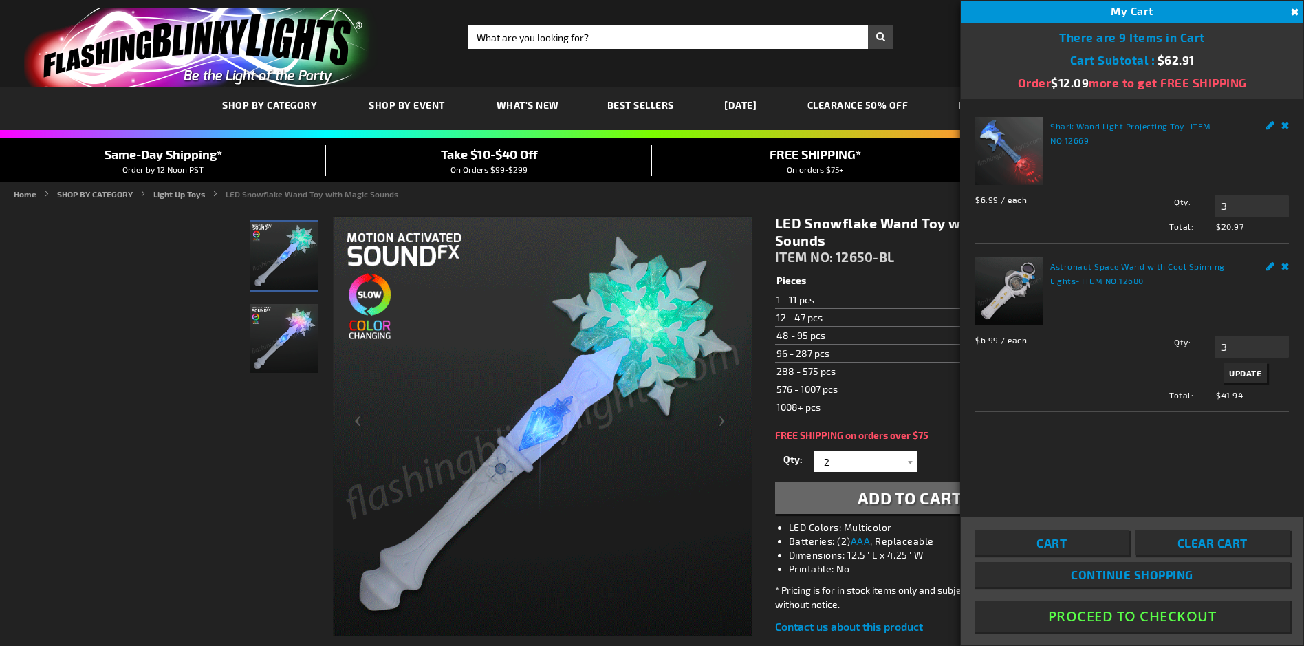
click at [1233, 369] on span "Update" at bounding box center [1245, 373] width 32 height 10
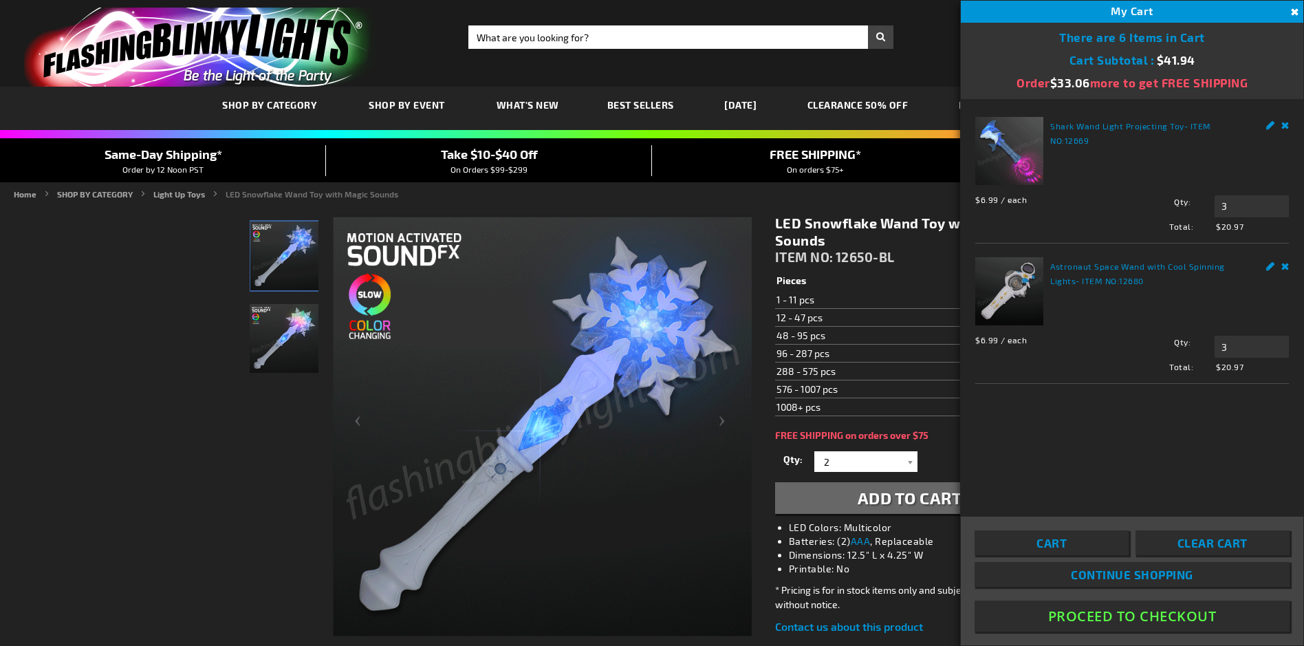
click at [1113, 617] on button "Proceed To Checkout" at bounding box center [1131, 615] width 315 height 31
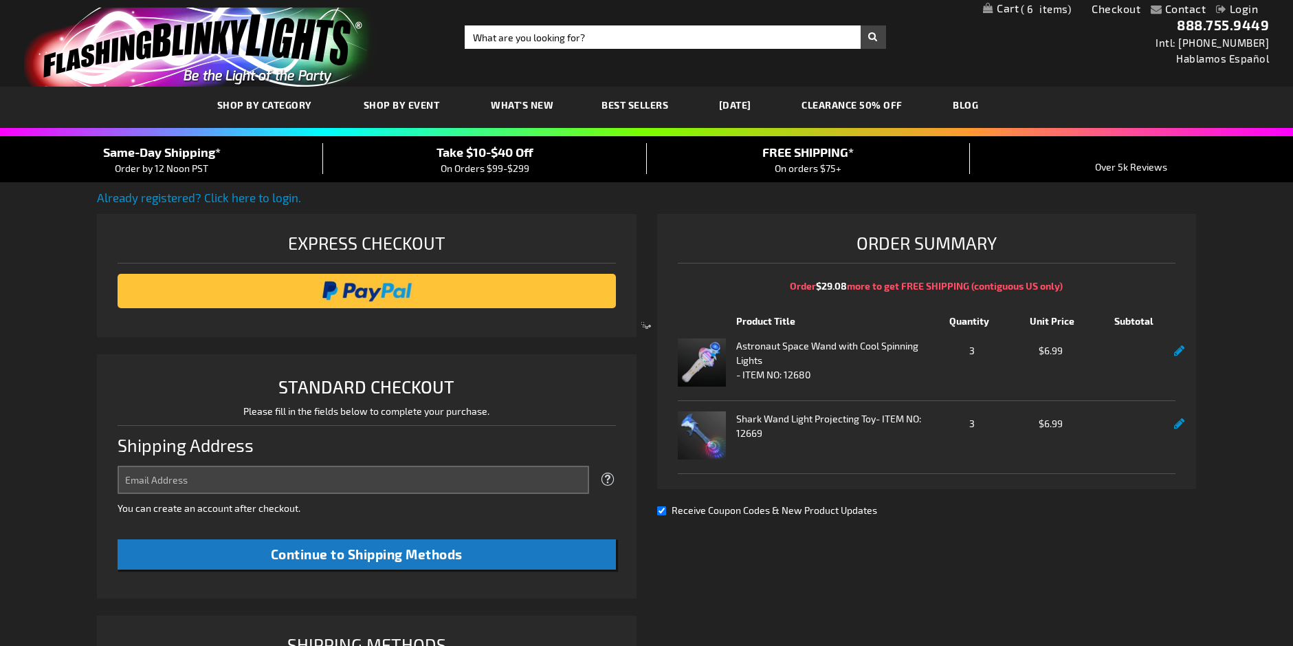
select select "US"
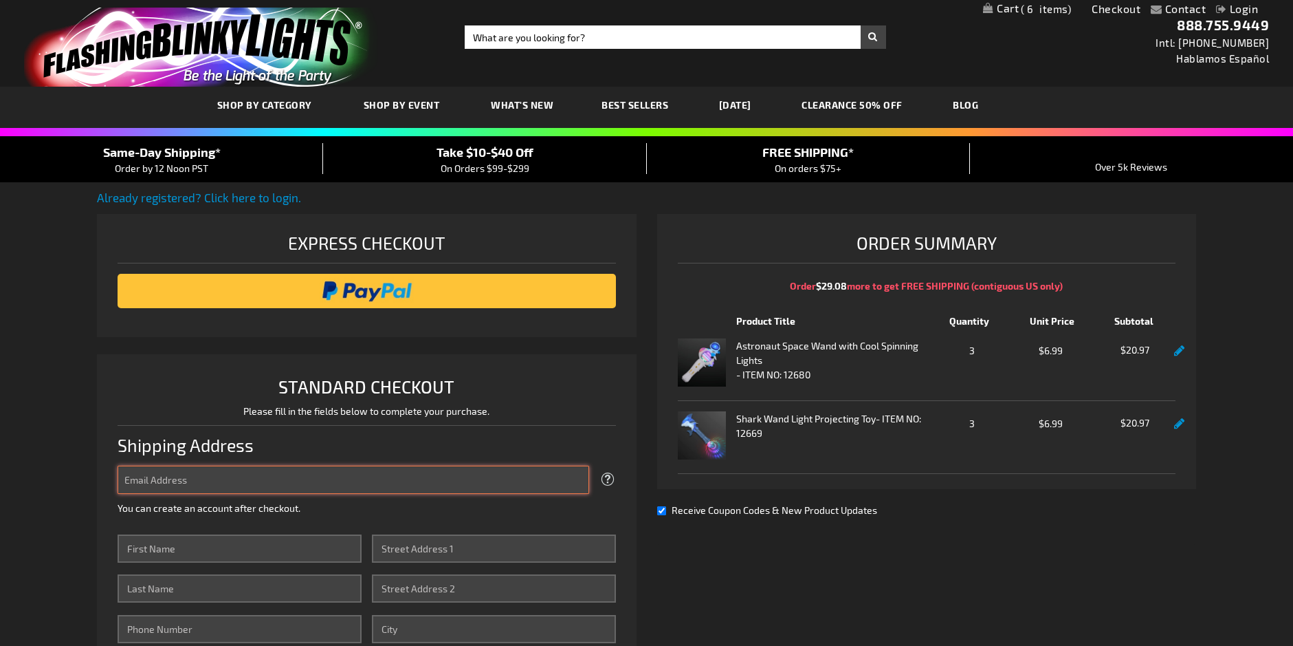
type input "[EMAIL_ADDRESS][DOMAIN_NAME]"
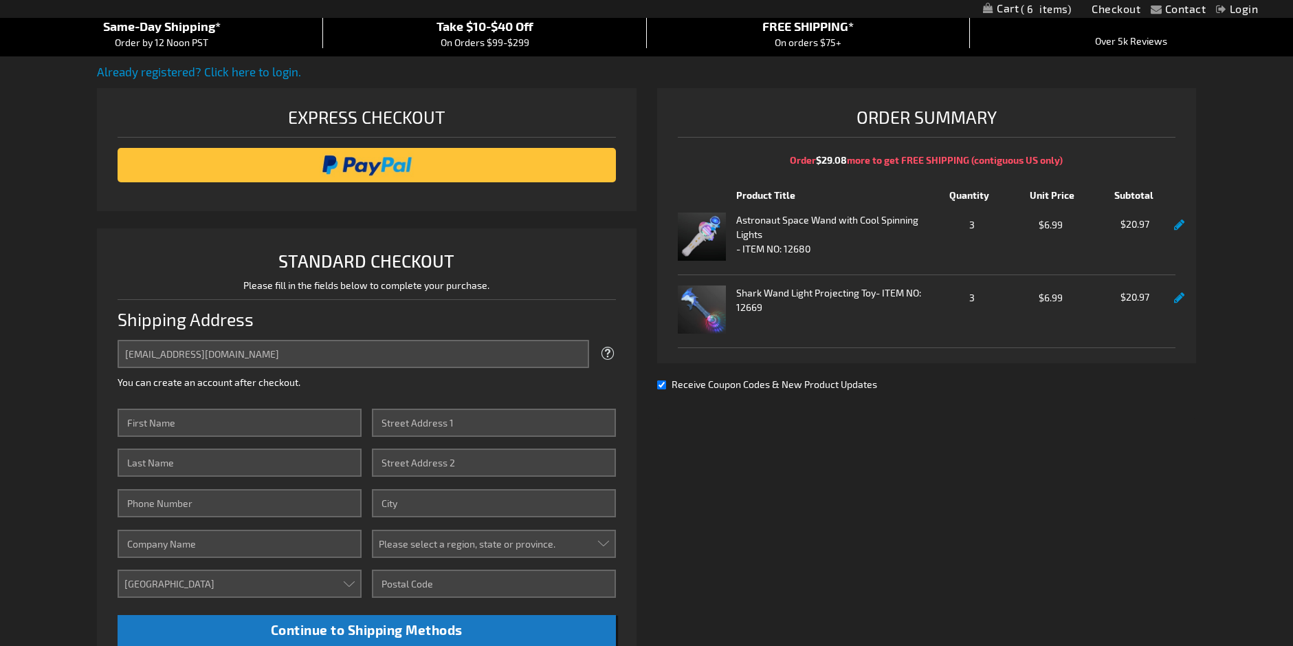
scroll to position [138, 0]
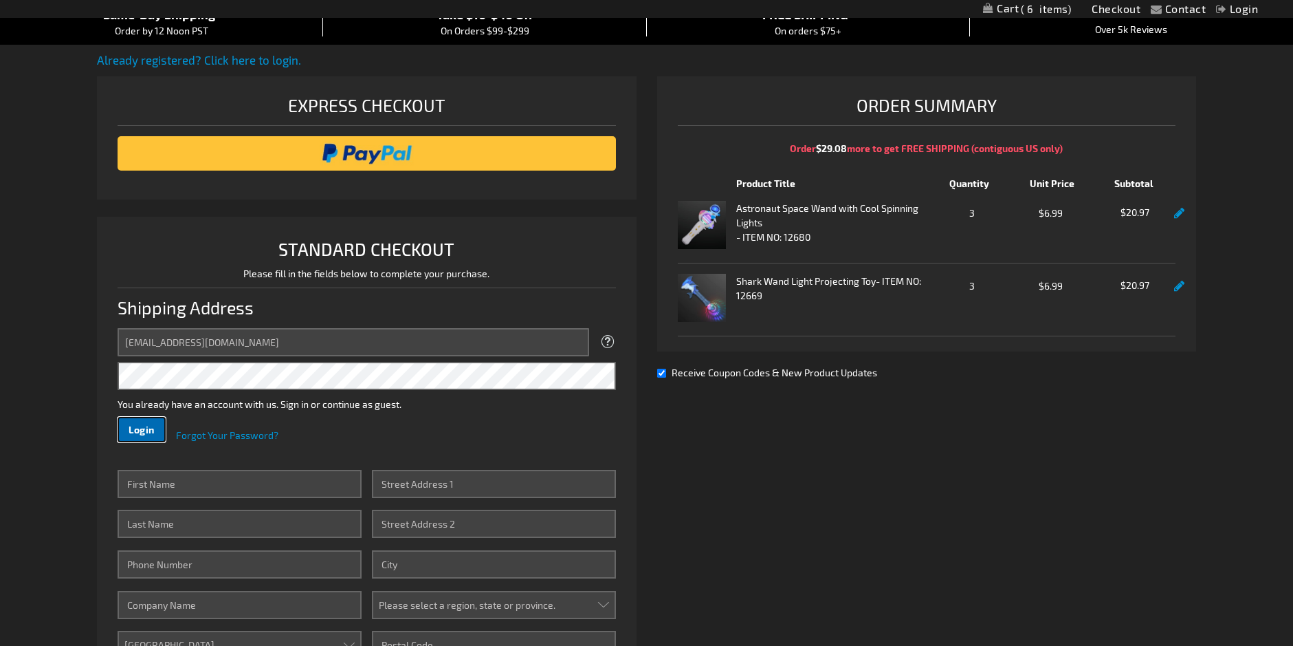
click at [155, 434] on span "Login" at bounding box center [142, 430] width 26 height 12
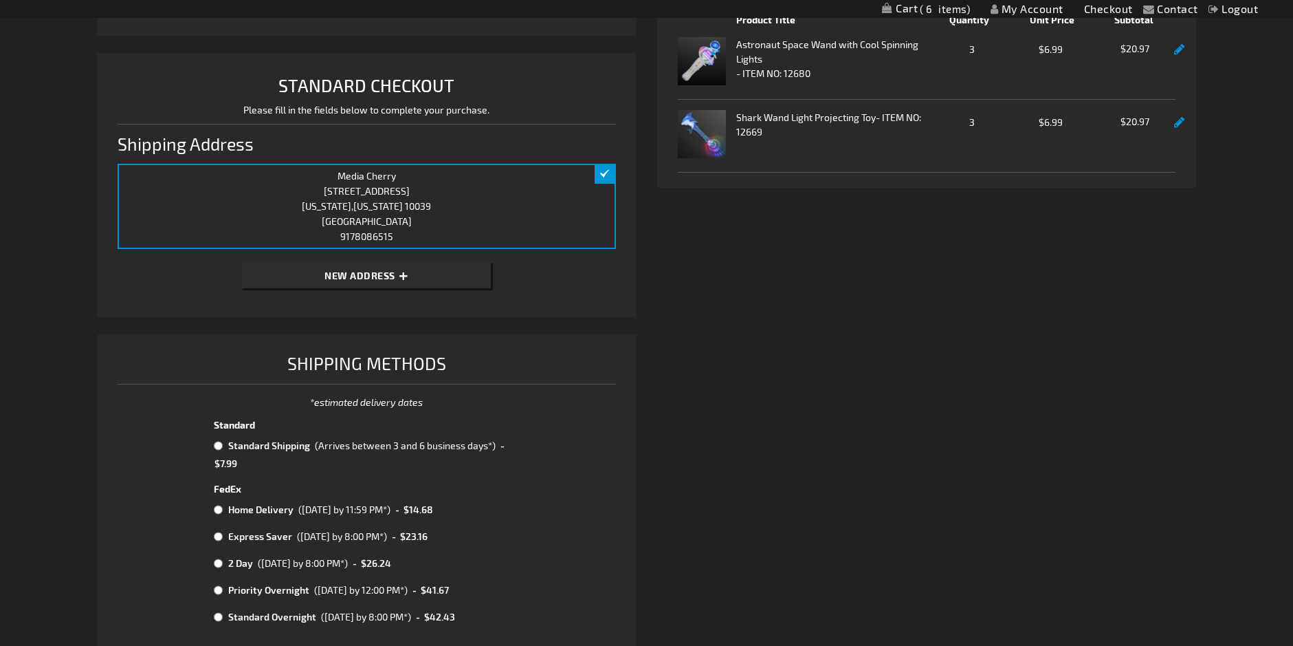
scroll to position [346, 0]
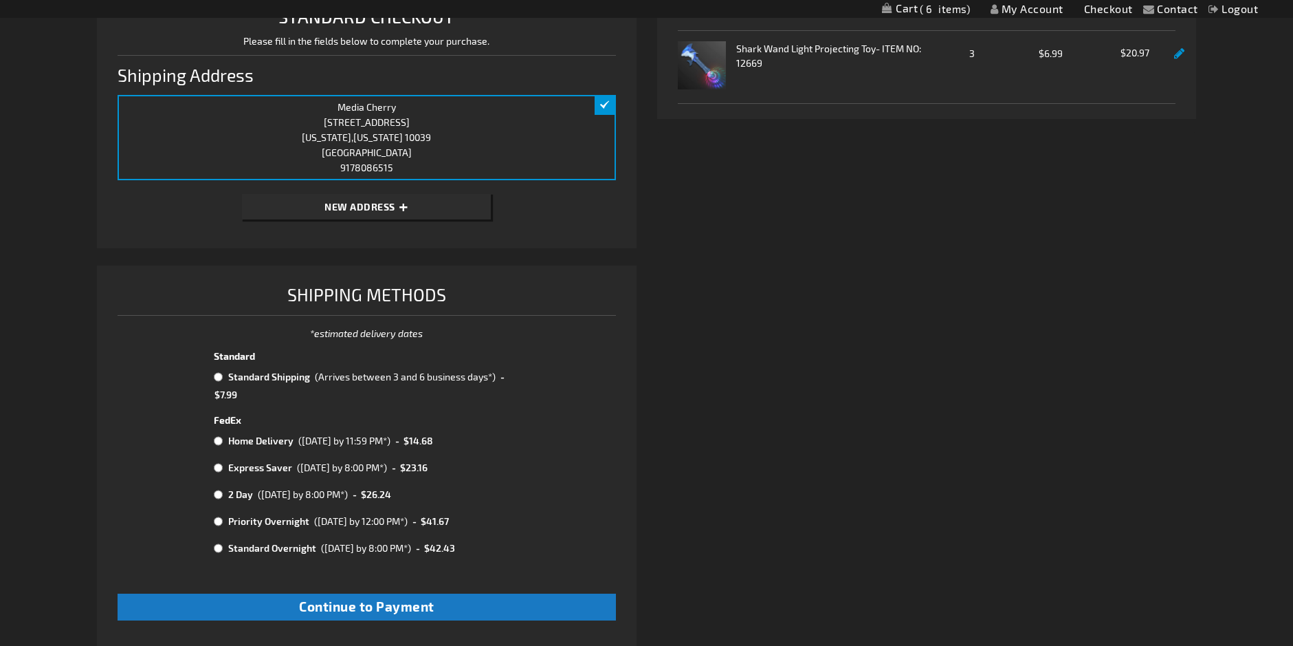
click at [219, 374] on input "radio" at bounding box center [218, 376] width 9 height 11
radio input "true"
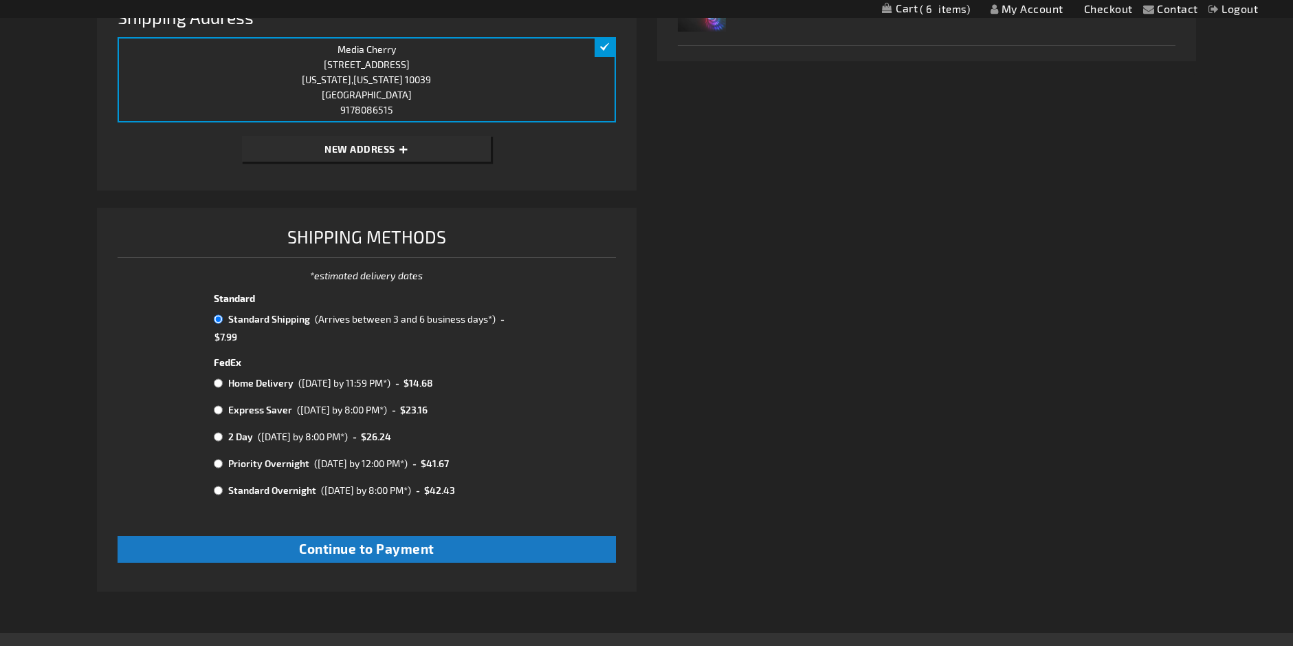
scroll to position [483, 0]
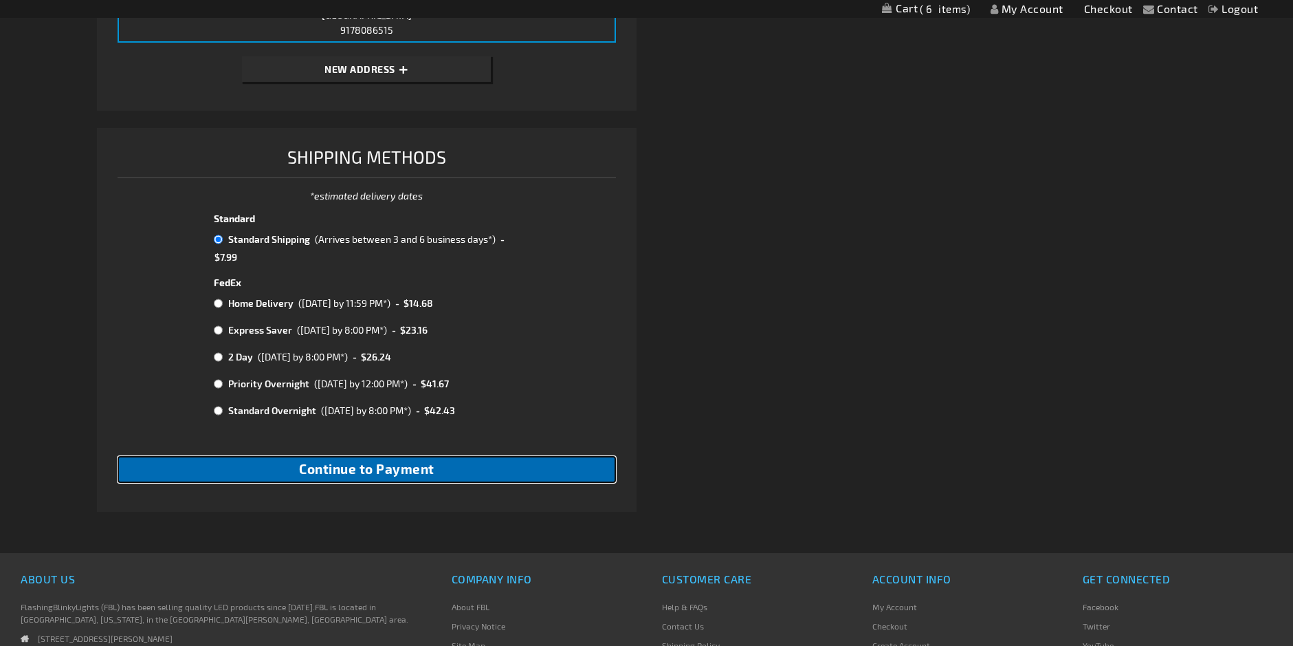
click at [344, 463] on span "Continue to Payment" at bounding box center [366, 469] width 135 height 16
checkbox input "true"
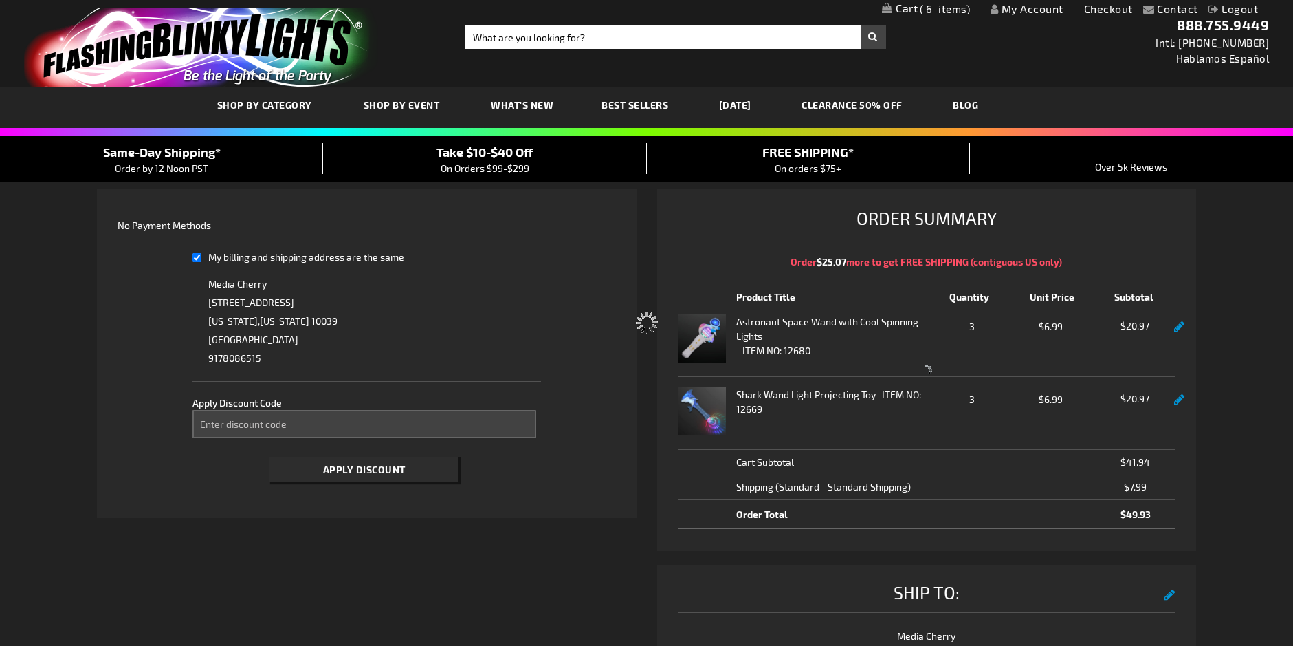
select select "539a3221e81806b60729827bef27df9a01f5ffaa"
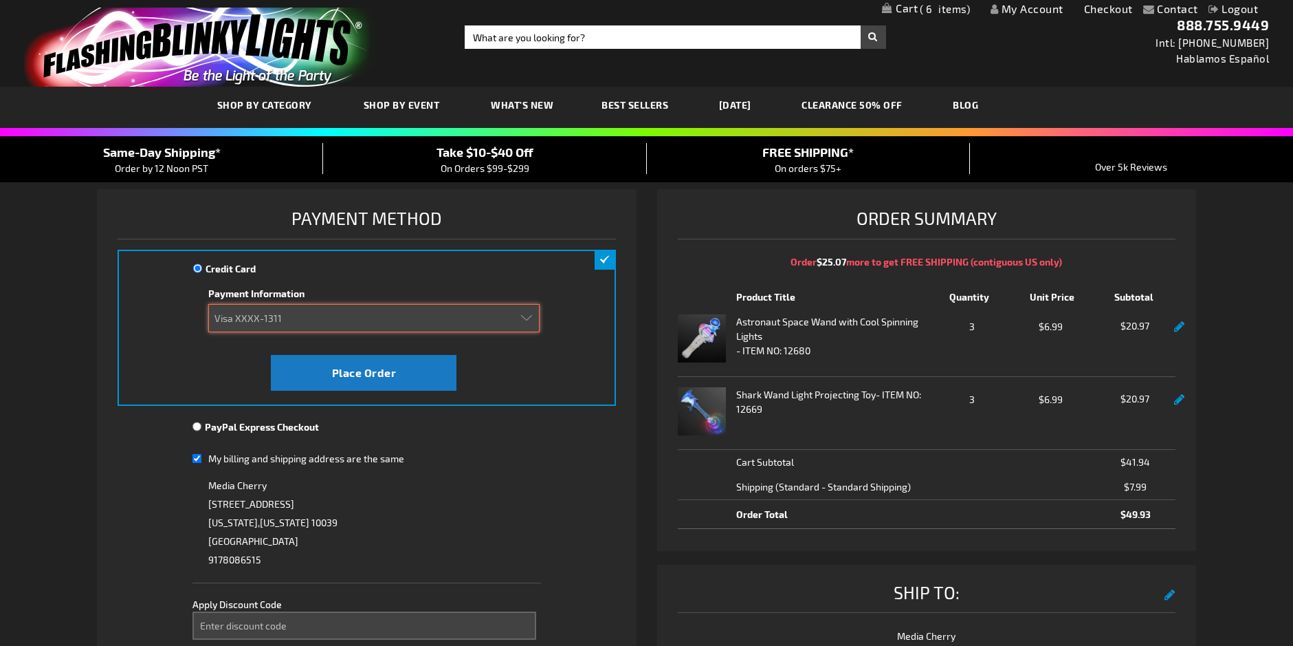
click at [306, 312] on select "Add new card Visa XXXX-5437 (Expired 01/2024) MasterCard XXXX-8944 (Expired 03/…" at bounding box center [373, 318] width 331 height 28
click at [173, 341] on div "Credit Card Credit Card Information Payment Information Add new card Visa XXXX-…" at bounding box center [367, 328] width 498 height 156
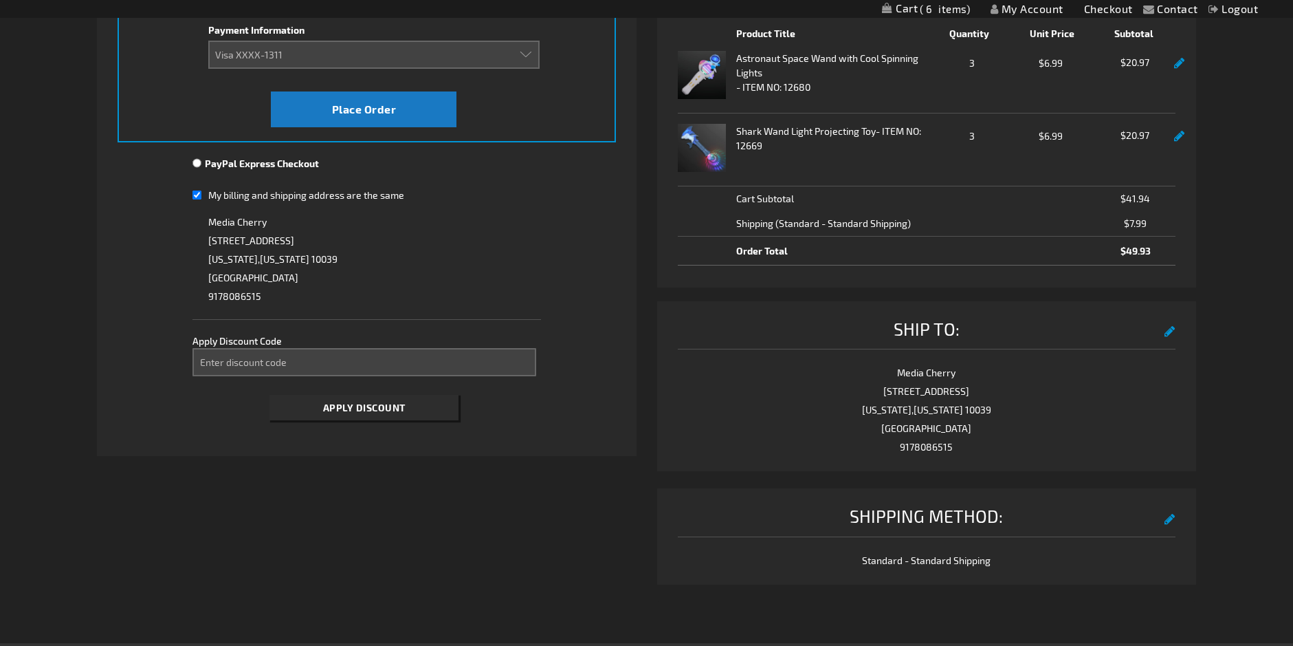
scroll to position [138, 0]
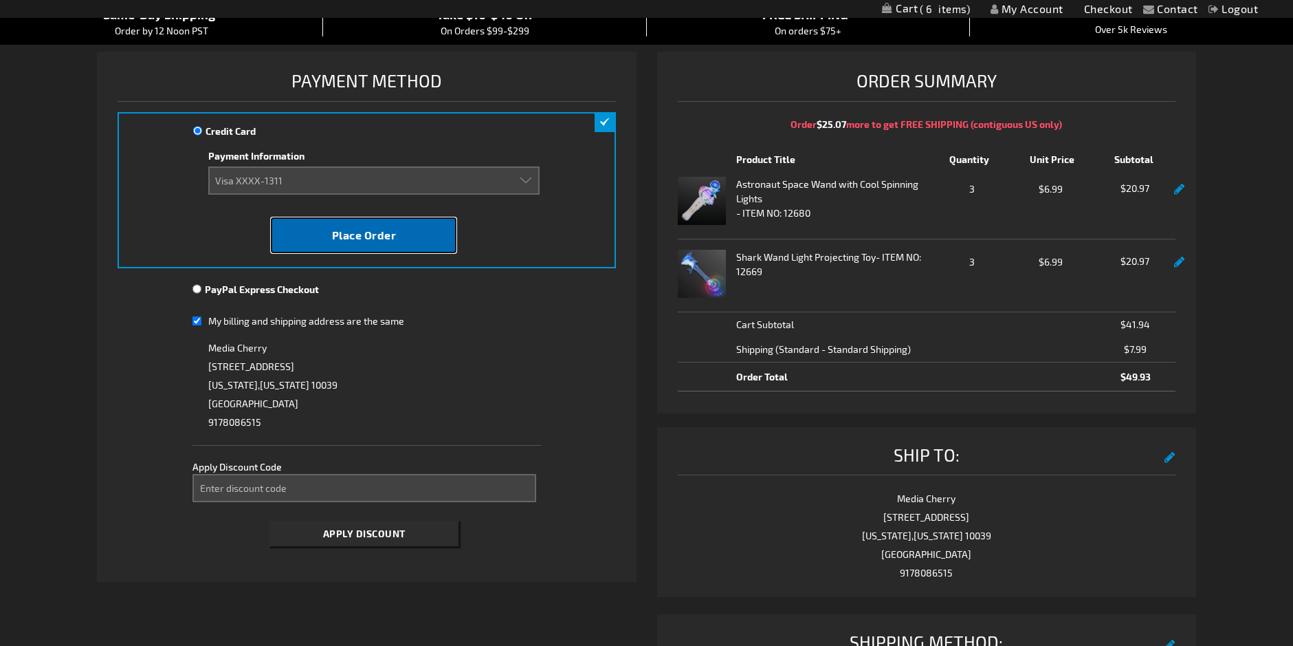
click at [364, 234] on span "Place Order" at bounding box center [364, 234] width 65 height 13
